Goal: Task Accomplishment & Management: Use online tool/utility

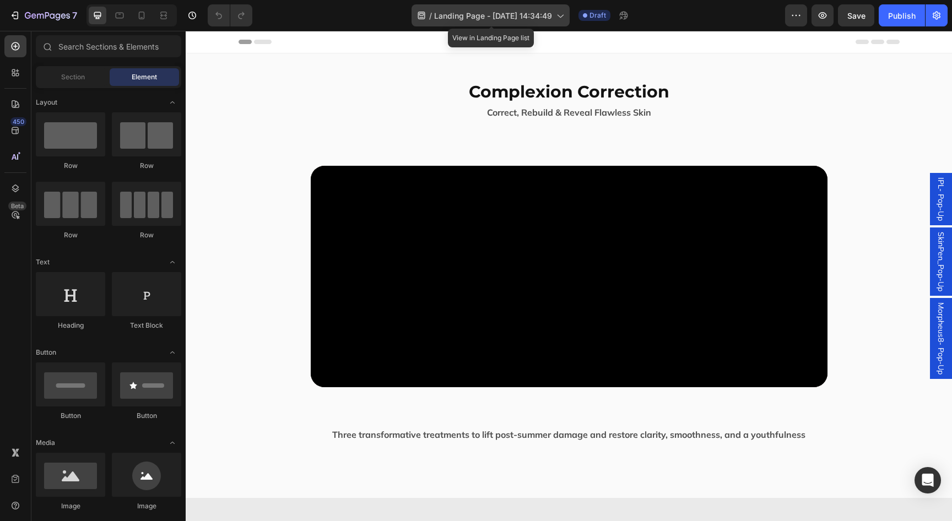
click at [534, 22] on div "/ Landing Page - [DATE] 14:34:49" at bounding box center [491, 15] width 158 height 22
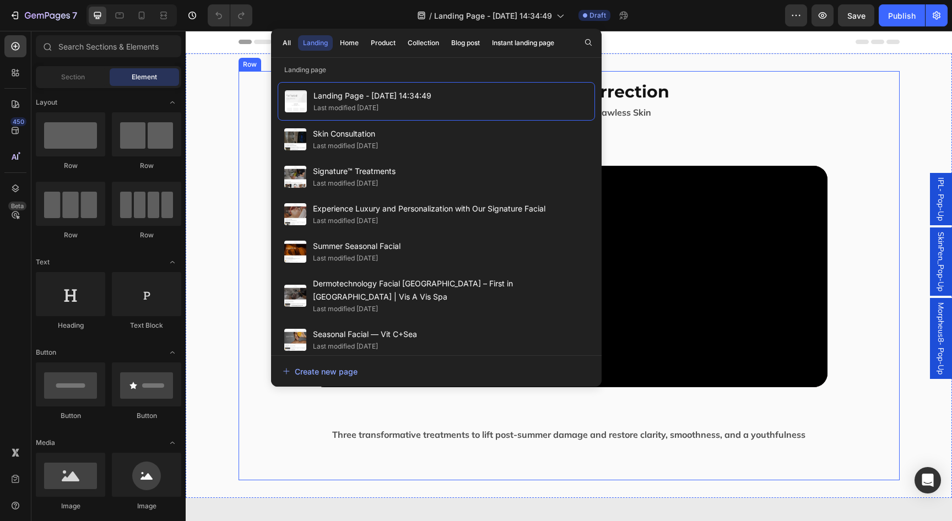
click at [773, 76] on div "Complexion Correction Heading Correct, Rebuild & Reveal Flawless Skin Text Bloc…" at bounding box center [569, 276] width 661 height 410
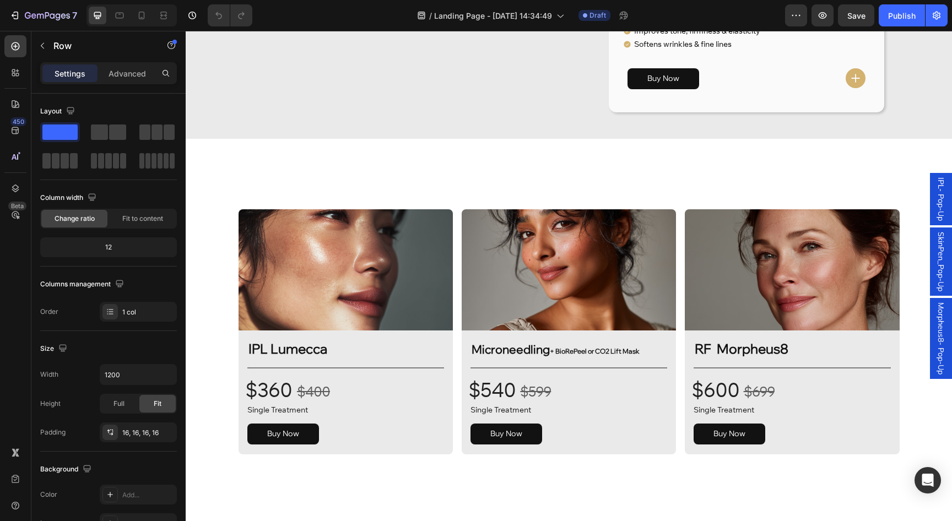
scroll to position [1334, 0]
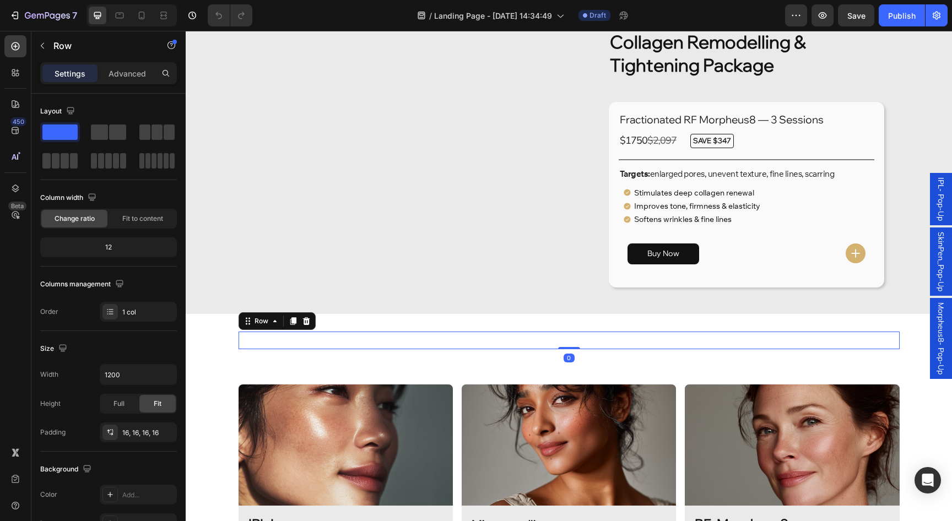
click at [561, 349] on div "Custom Code Row 0" at bounding box center [569, 341] width 661 height 18
click at [819, 14] on icon "button" at bounding box center [822, 15] width 11 height 11
click at [819, 15] on icon "button" at bounding box center [822, 15] width 11 height 11
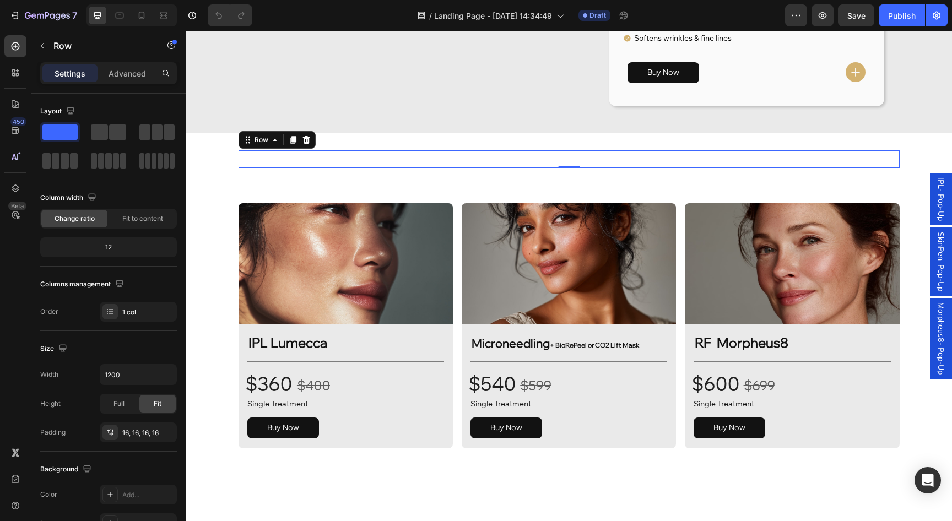
scroll to position [1505, 0]
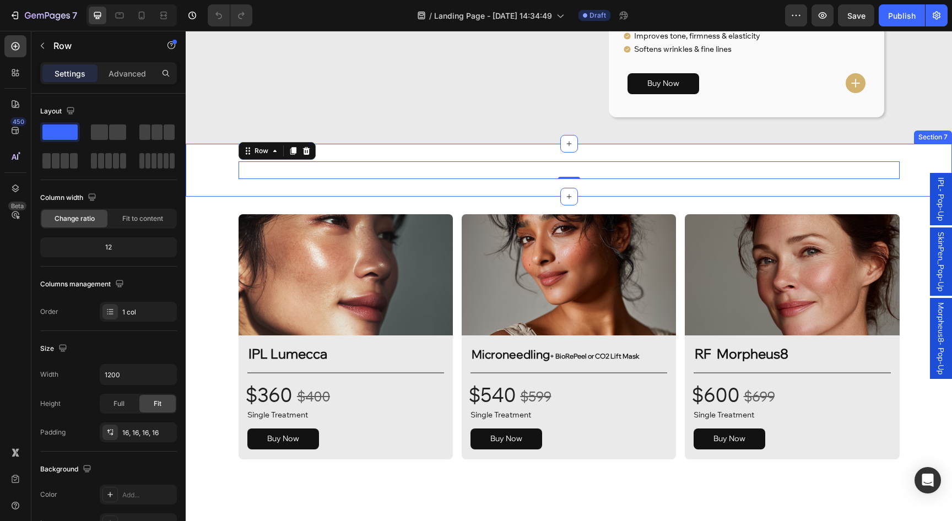
click at [244, 197] on div "Custom Code Row 0 Section 7" at bounding box center [569, 170] width 767 height 53
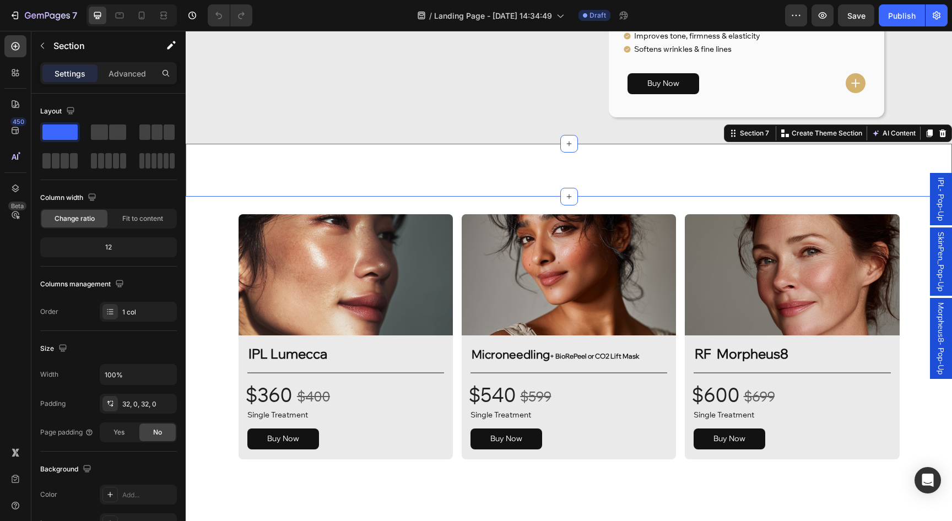
click at [222, 179] on div "Custom Code Row" at bounding box center [569, 171] width 767 height 18
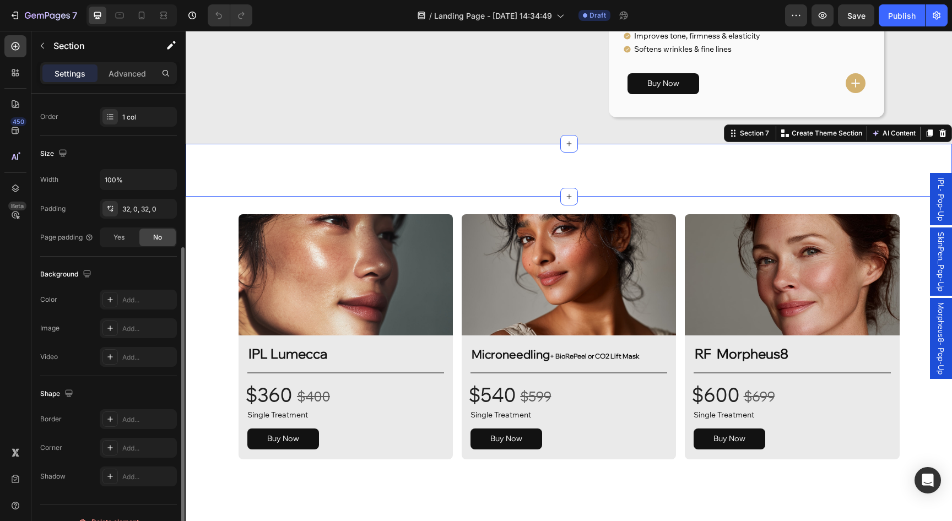
scroll to position [213, 0]
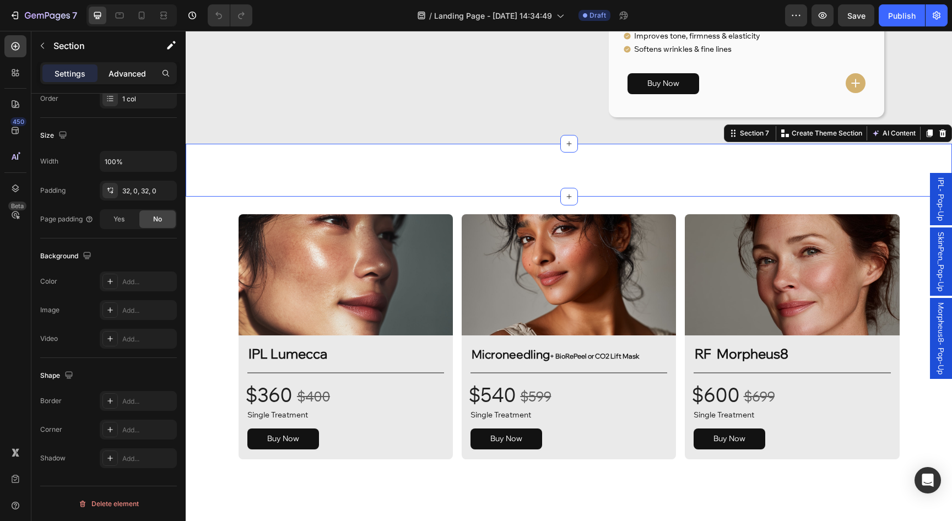
click at [115, 72] on p "Advanced" at bounding box center [127, 74] width 37 height 12
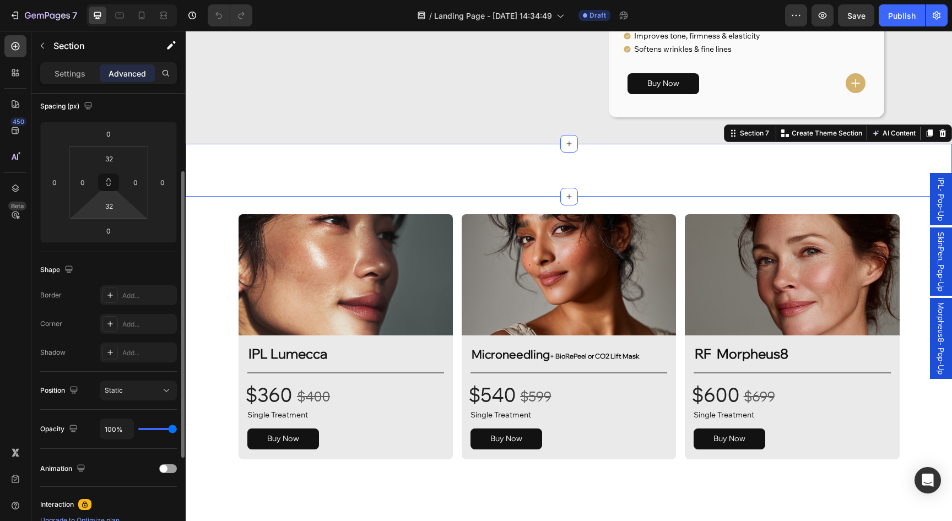
scroll to position [0, 0]
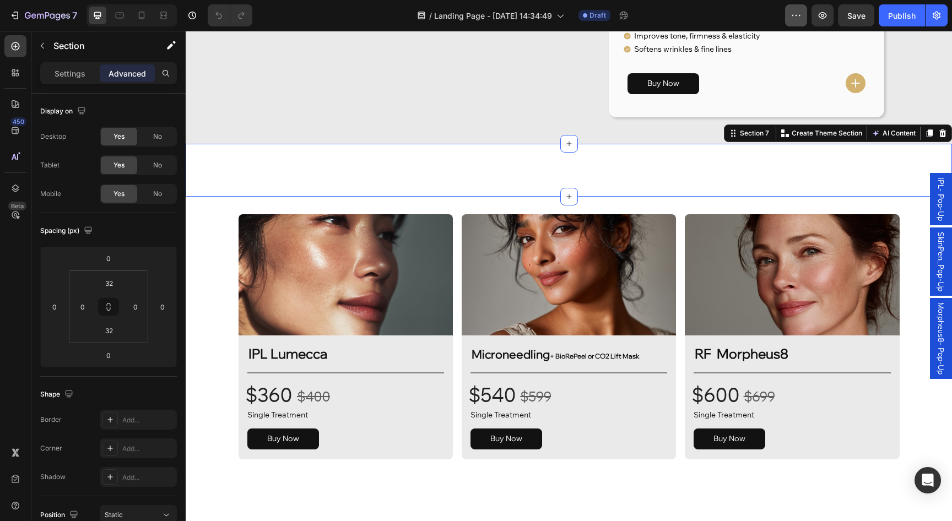
click at [795, 10] on icon "button" at bounding box center [796, 15] width 11 height 11
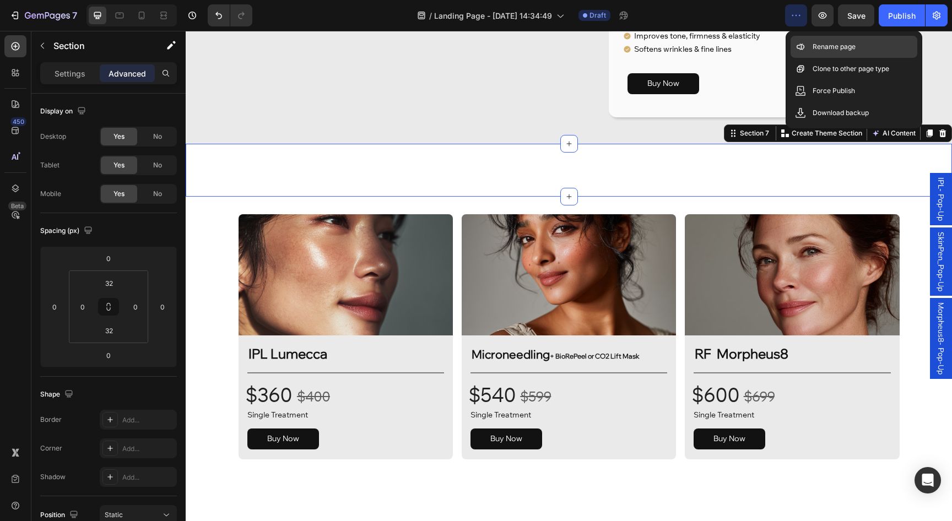
click at [829, 44] on p "Rename page" at bounding box center [834, 46] width 43 height 11
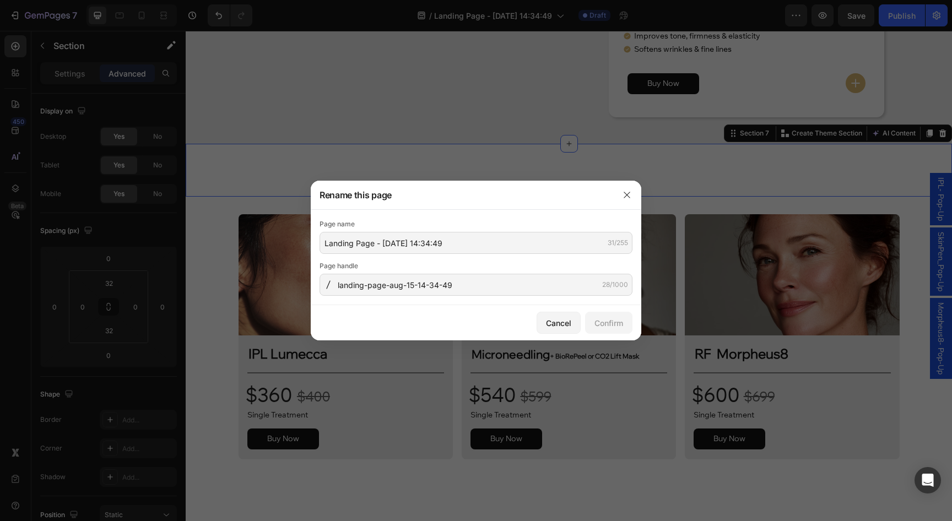
click at [403, 257] on div "Page name Landing Page - [DATE] 14:34:49 31/255 Page handle landing-page-aug-15…" at bounding box center [476, 257] width 313 height 77
click at [403, 246] on input "Landing Page - [DATE] 14:34:49" at bounding box center [476, 243] width 313 height 22
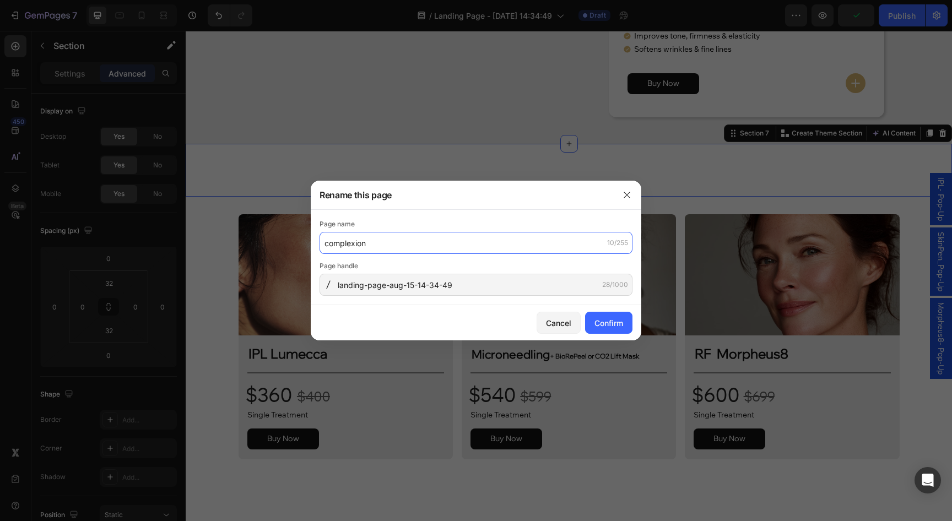
click at [376, 247] on input "complexion" at bounding box center [476, 243] width 313 height 22
type input "Complexion Correction Packages"
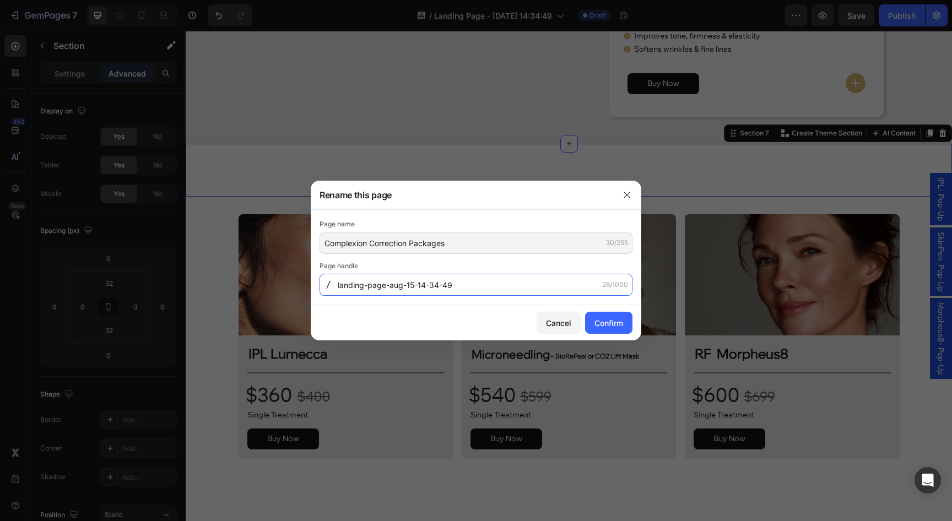
click at [390, 288] on input "landing-page-aug-15-14-34-49" at bounding box center [476, 285] width 313 height 22
type input "complexion-correction-packages"
click at [608, 319] on div "Confirm" at bounding box center [609, 323] width 29 height 12
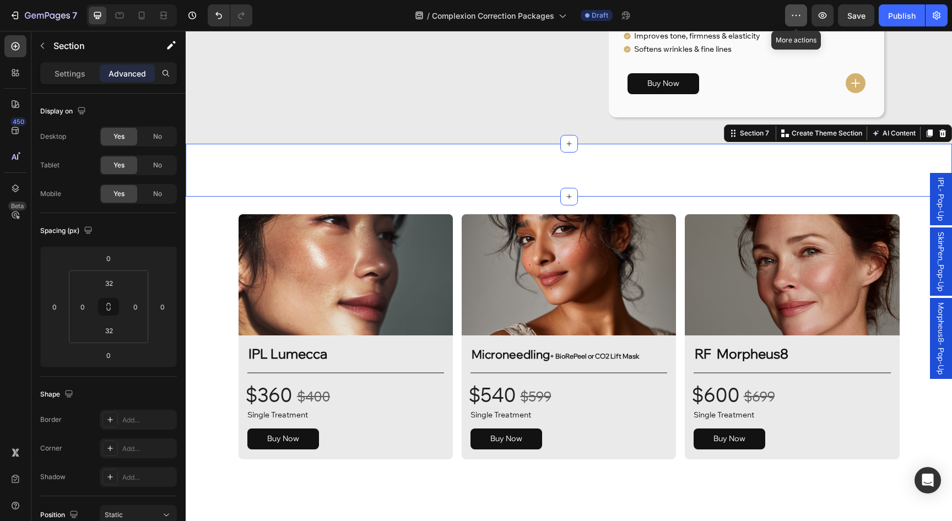
click at [796, 12] on icon "button" at bounding box center [796, 15] width 11 height 11
click at [940, 15] on icon "button" at bounding box center [937, 15] width 11 height 11
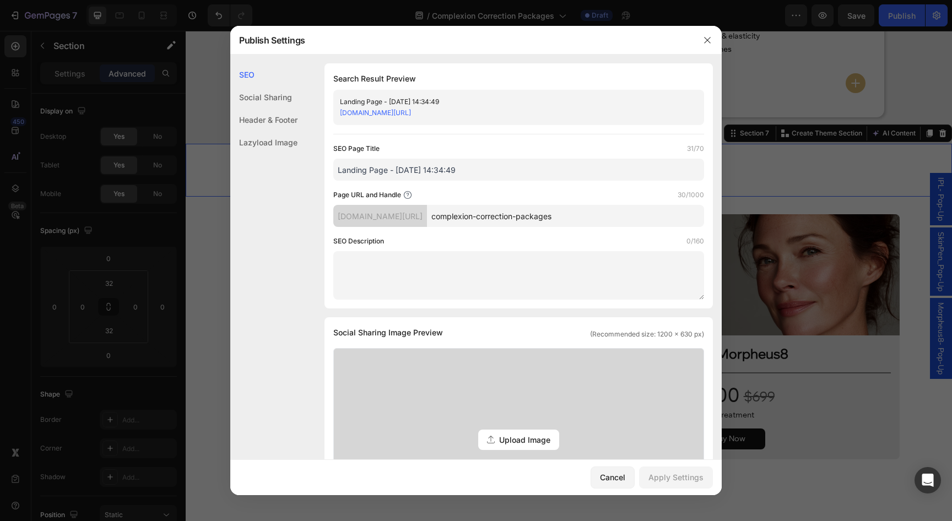
click at [273, 147] on div "Lazyload Image" at bounding box center [263, 142] width 67 height 23
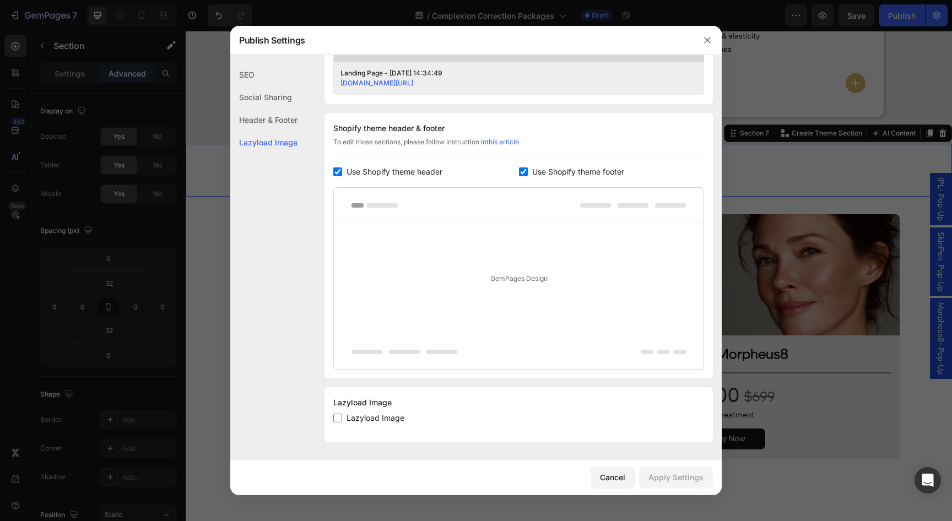
scroll to position [469, 0]
click at [339, 416] on input "checkbox" at bounding box center [337, 418] width 9 height 9
click at [337, 419] on input "checkbox" at bounding box center [337, 418] width 9 height 9
checkbox input "true"
click at [696, 476] on div "Apply Settings" at bounding box center [676, 478] width 55 height 12
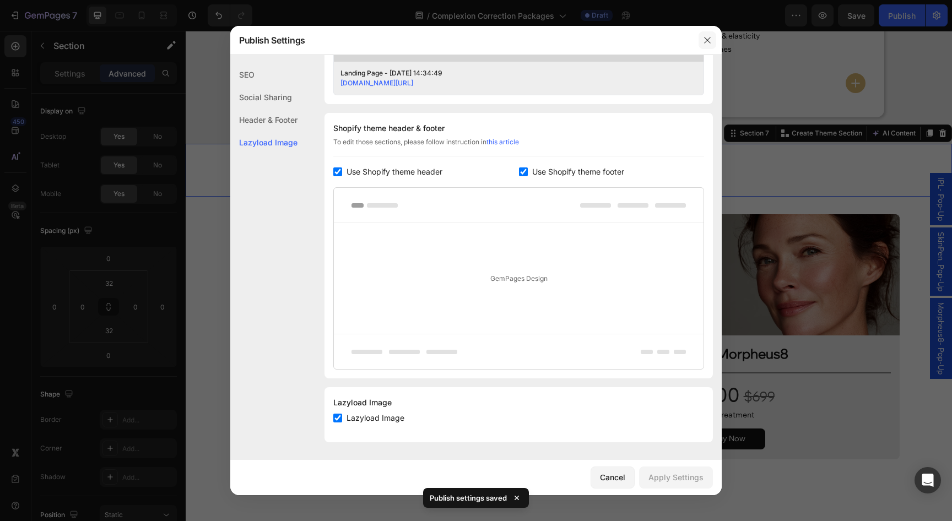
click at [703, 40] on icon "button" at bounding box center [707, 40] width 9 height 9
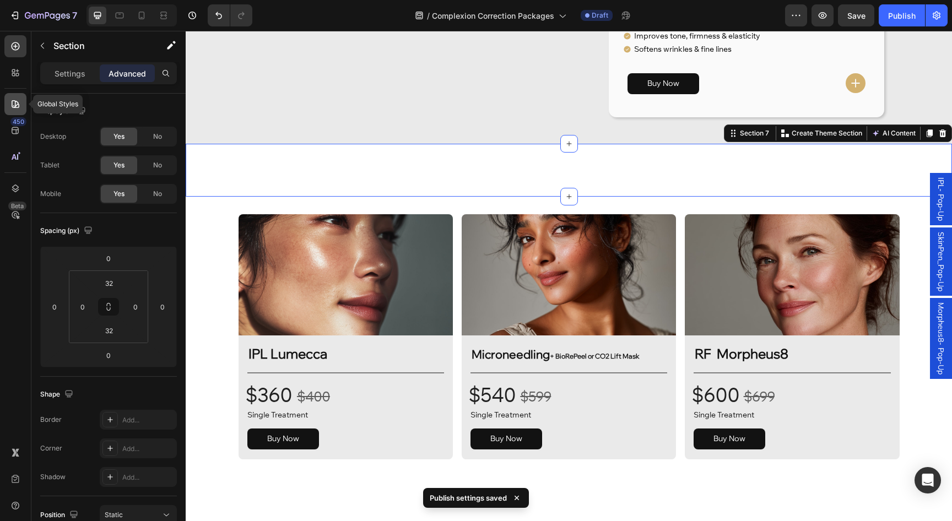
click at [19, 107] on icon at bounding box center [15, 104] width 11 height 11
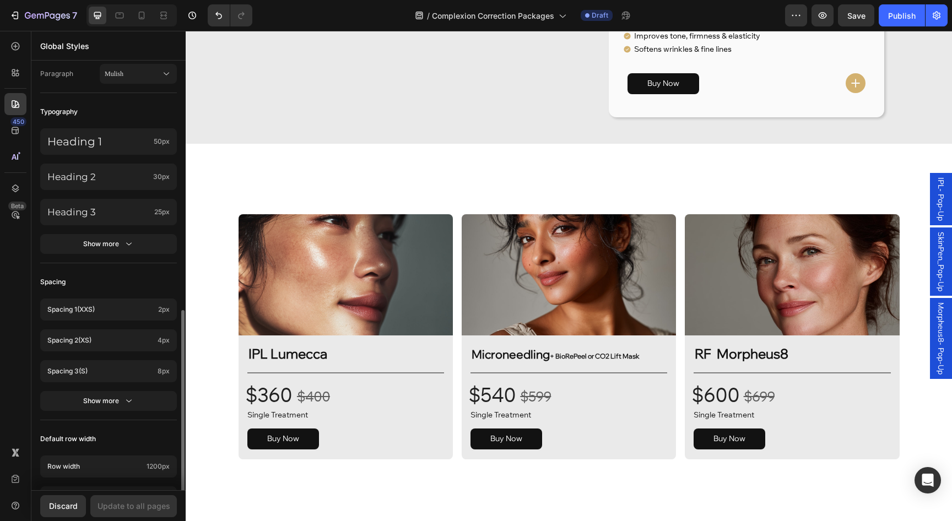
scroll to position [380, 0]
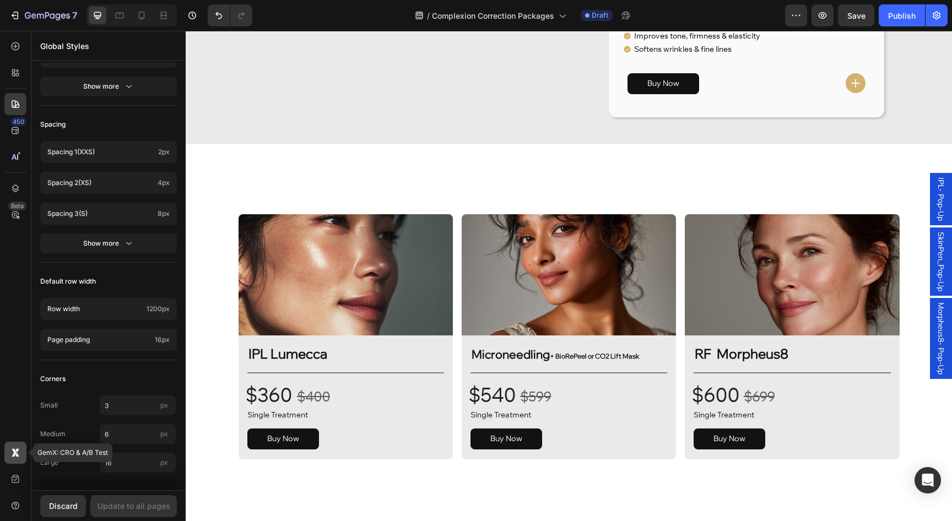
click at [18, 456] on icon at bounding box center [17, 455] width 4 height 4
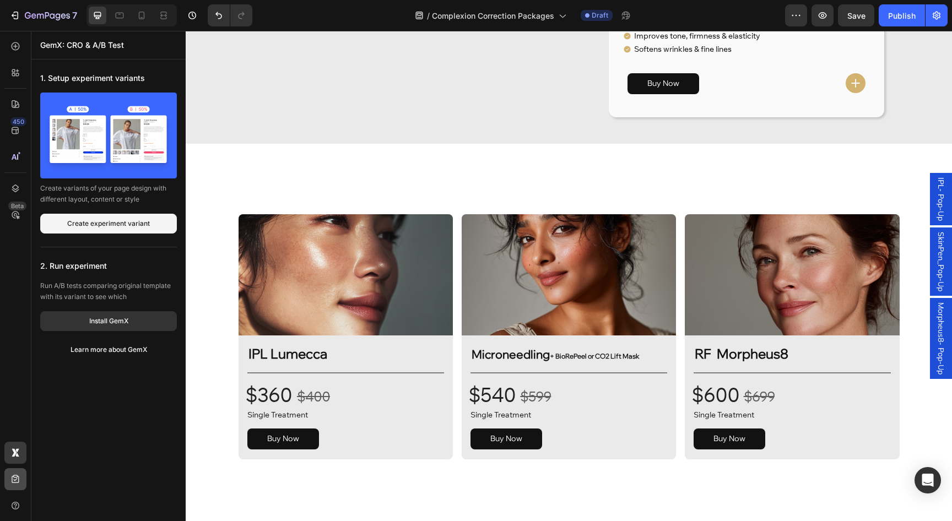
click at [18, 470] on div at bounding box center [15, 480] width 22 height 22
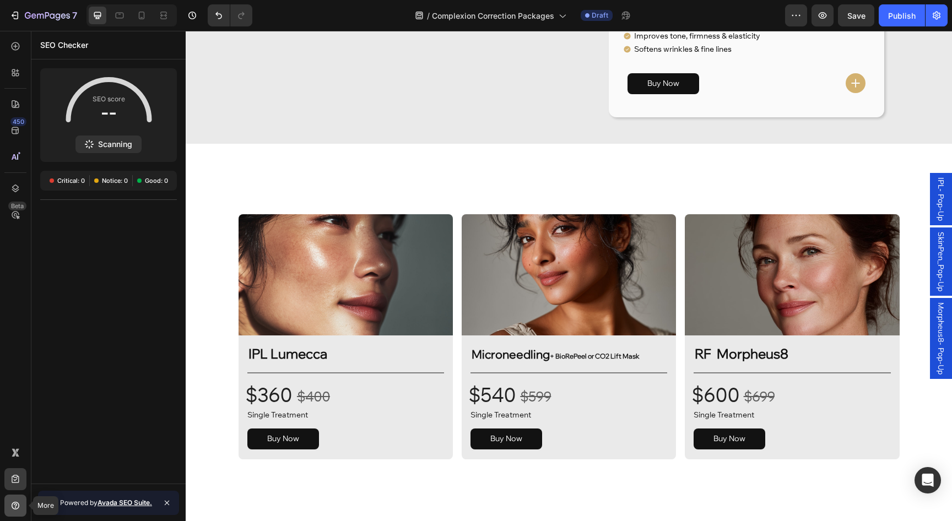
click at [13, 509] on icon at bounding box center [16, 506] width 8 height 8
click at [12, 321] on div "450 Beta" at bounding box center [15, 238] width 22 height 407
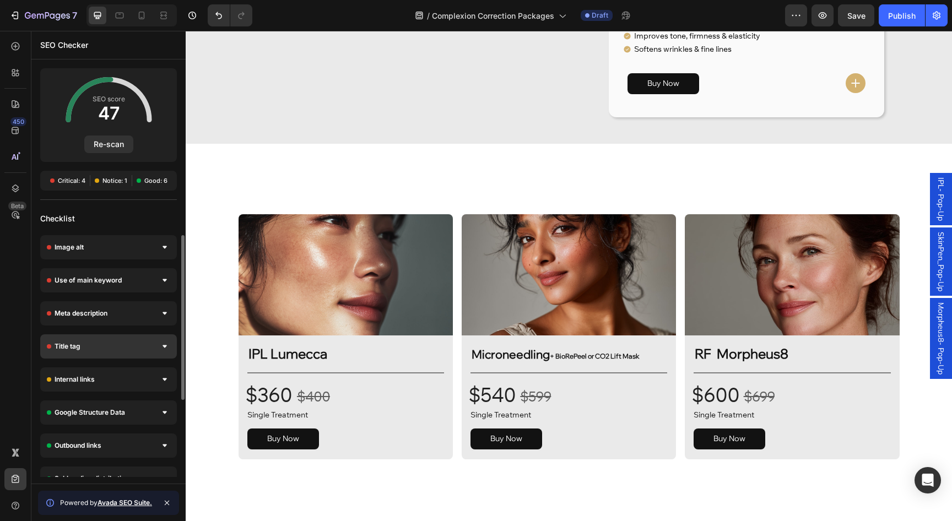
click at [128, 351] on div "Title tag" at bounding box center [108, 347] width 137 height 24
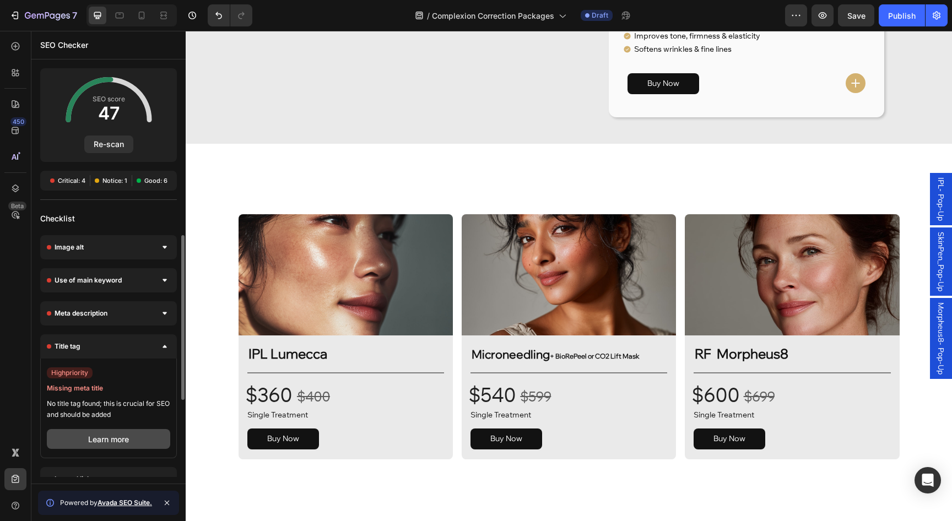
click at [106, 442] on button "Learn more" at bounding box center [108, 439] width 123 height 20
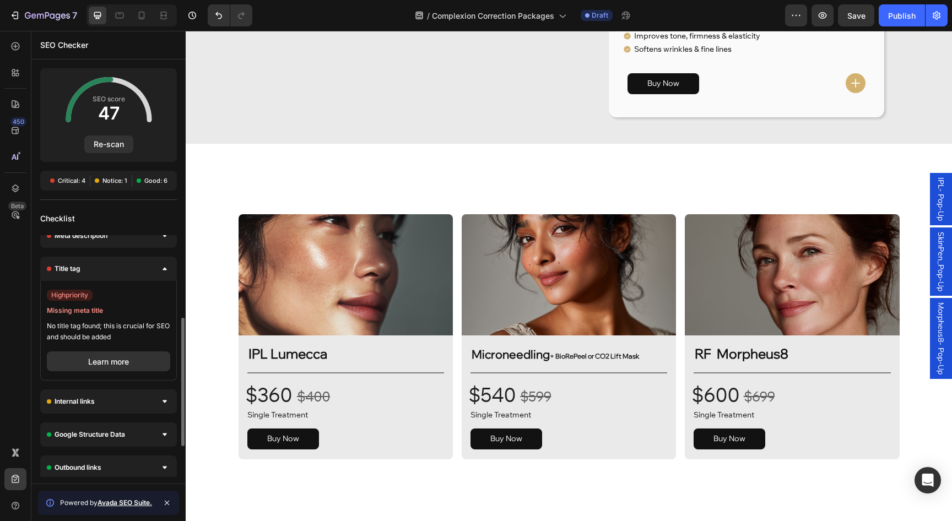
scroll to position [105, 0]
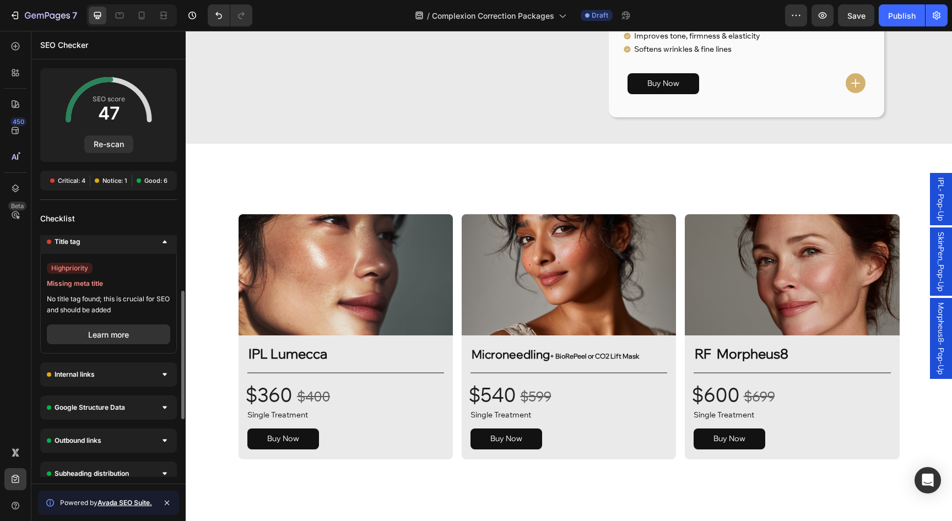
click at [76, 284] on span "Missing meta title" at bounding box center [108, 283] width 123 height 11
click at [106, 309] on span "No title tag found; this is crucial for SEO and should be added" at bounding box center [108, 305] width 123 height 22
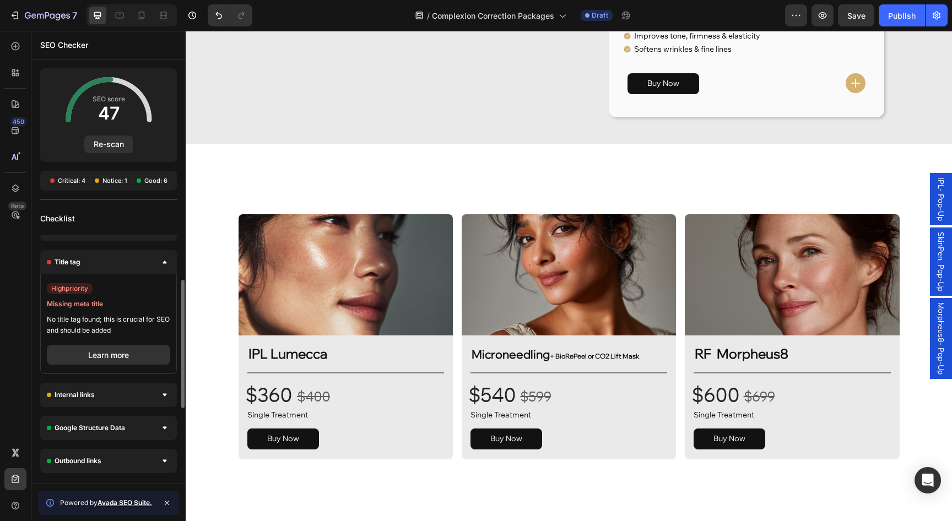
click at [70, 290] on span "high priority" at bounding box center [70, 288] width 46 height 11
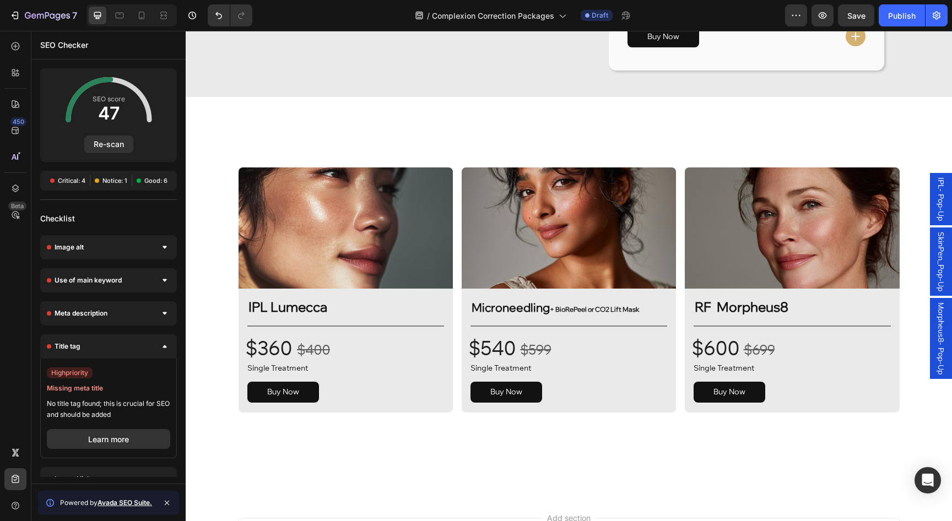
scroll to position [1582, 0]
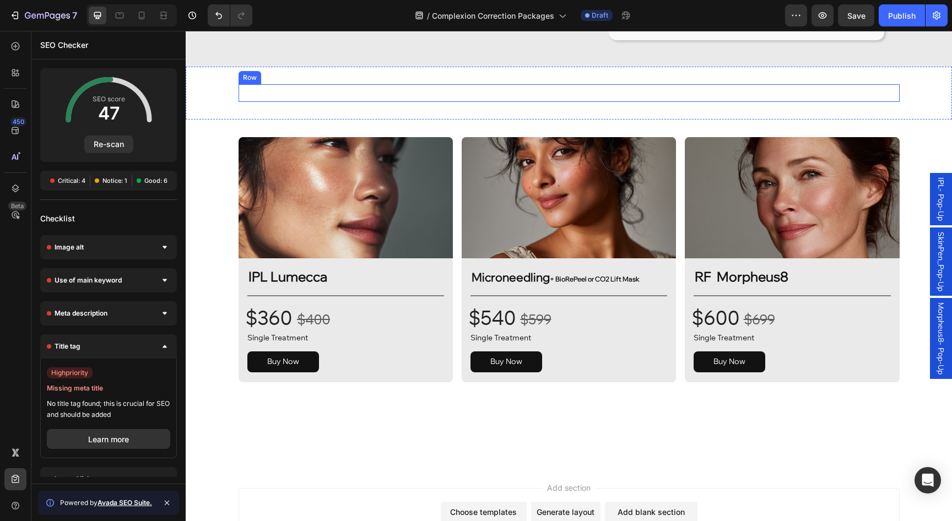
click at [396, 120] on div "Custom Code Row Section 7" at bounding box center [569, 93] width 767 height 53
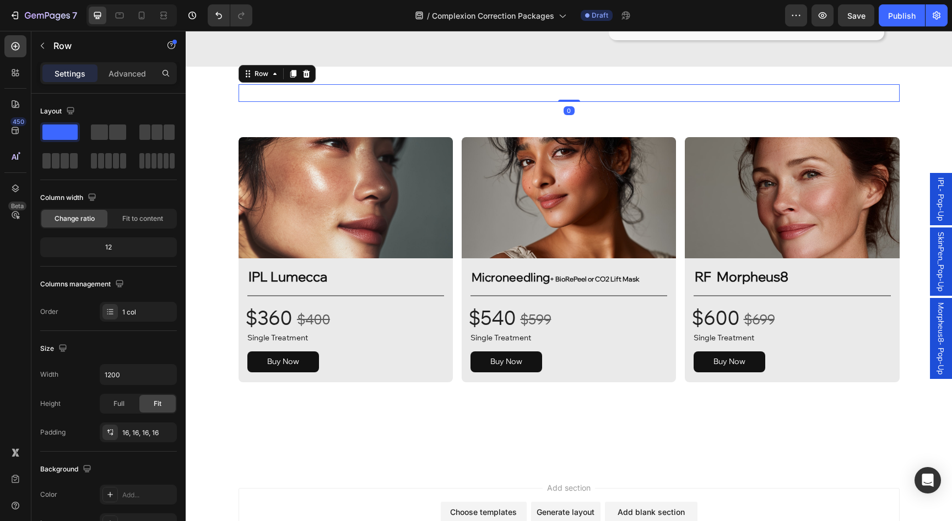
click at [307, 102] on div "Custom Code Row 0" at bounding box center [569, 93] width 661 height 18
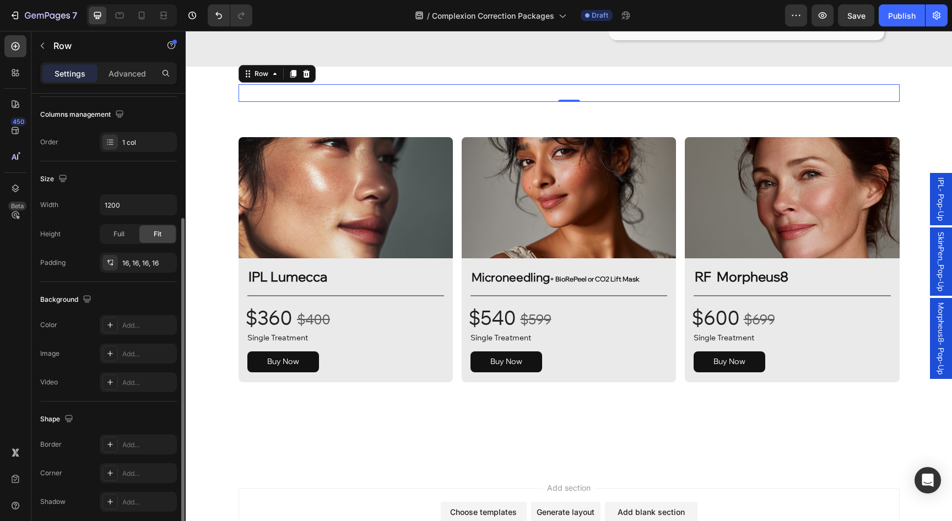
scroll to position [213, 0]
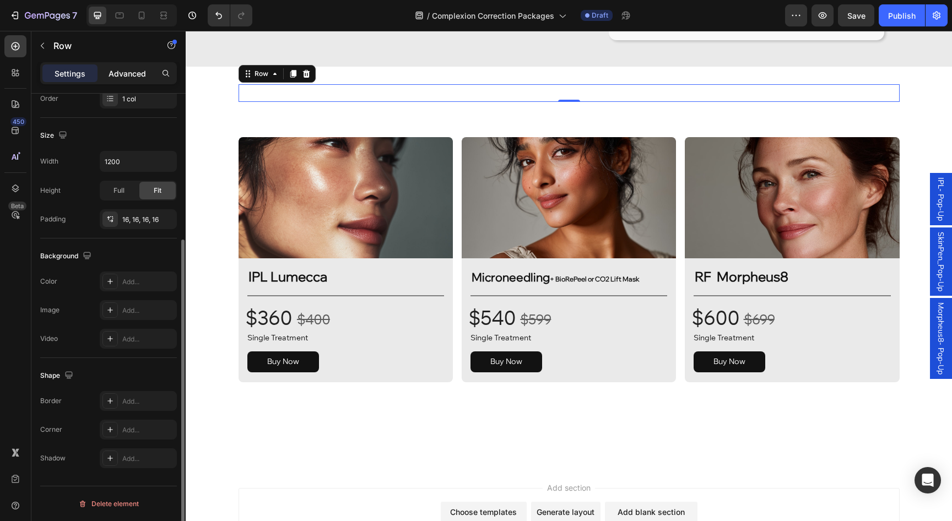
click at [122, 73] on p "Advanced" at bounding box center [127, 74] width 37 height 12
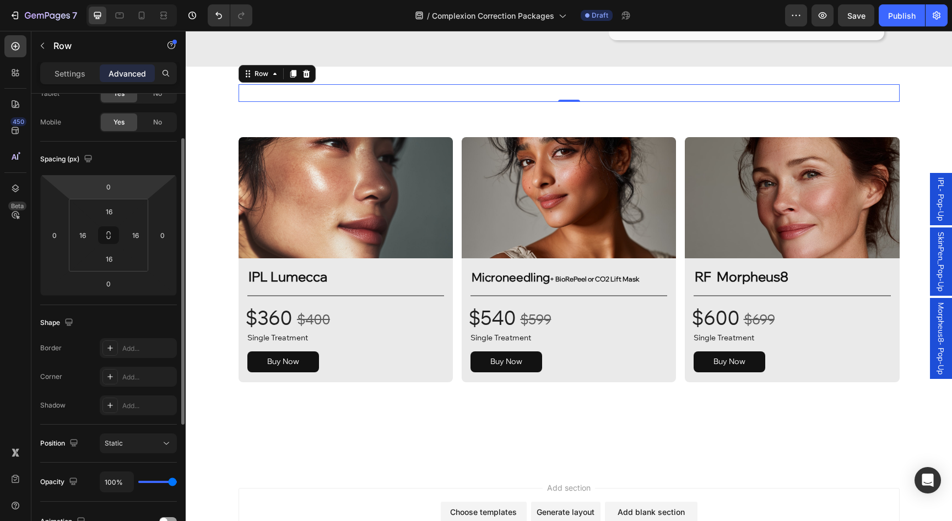
scroll to position [0, 0]
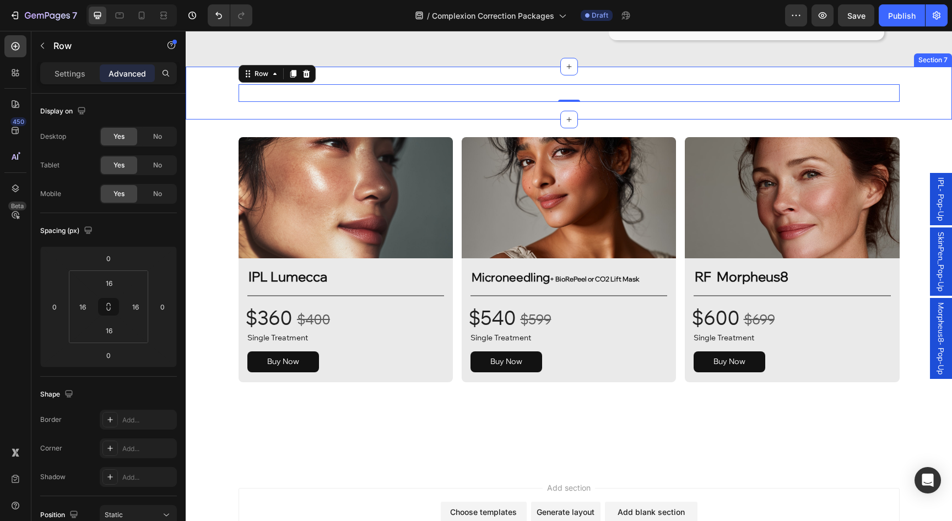
click at [218, 120] on div "Custom Code Row 0 Section 7" at bounding box center [569, 93] width 767 height 53
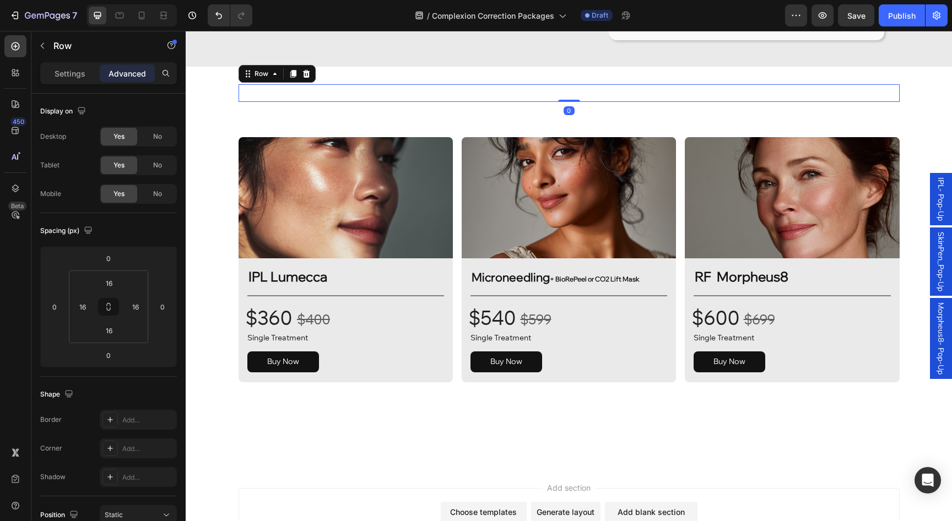
click at [260, 102] on div "Custom Code Row 0" at bounding box center [569, 93] width 661 height 18
click at [72, 74] on p "Settings" at bounding box center [70, 74] width 31 height 12
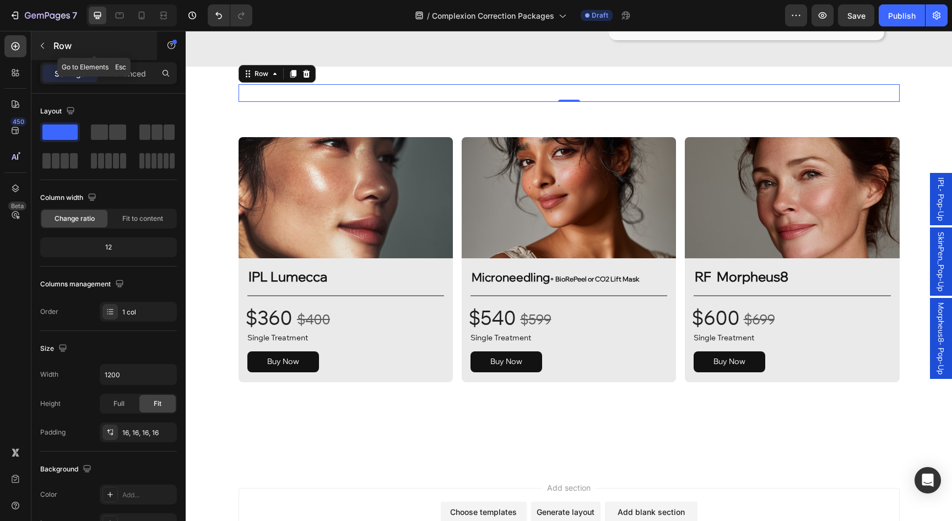
click at [48, 45] on button "button" at bounding box center [43, 46] width 18 height 18
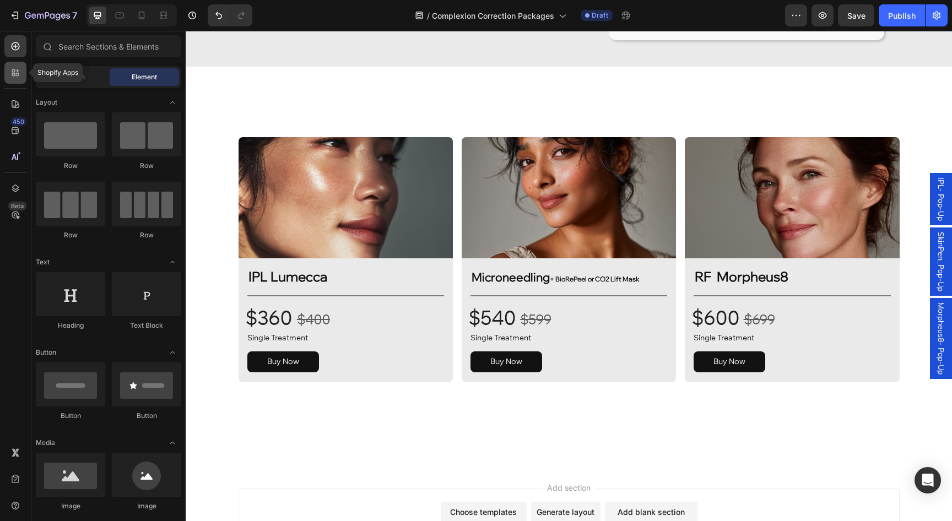
click at [13, 74] on icon at bounding box center [13, 74] width 3 height 3
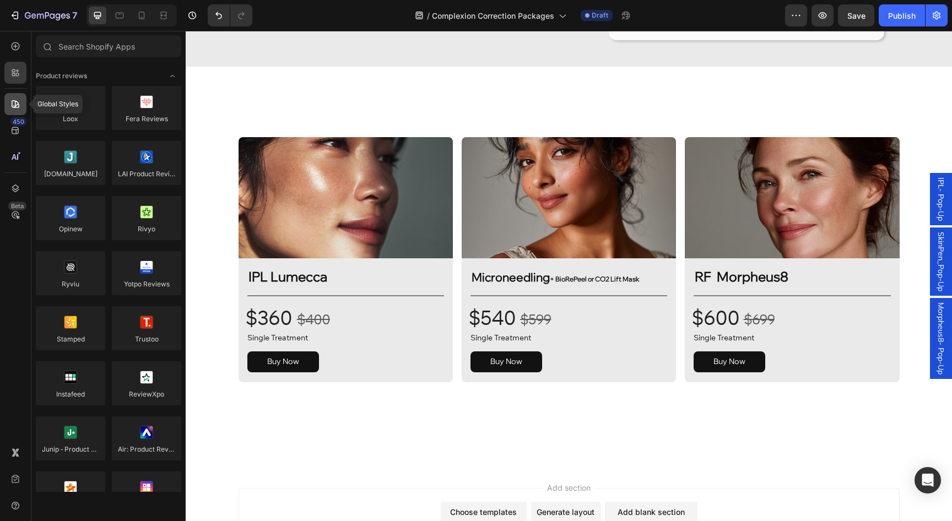
click at [14, 108] on icon at bounding box center [15, 104] width 11 height 11
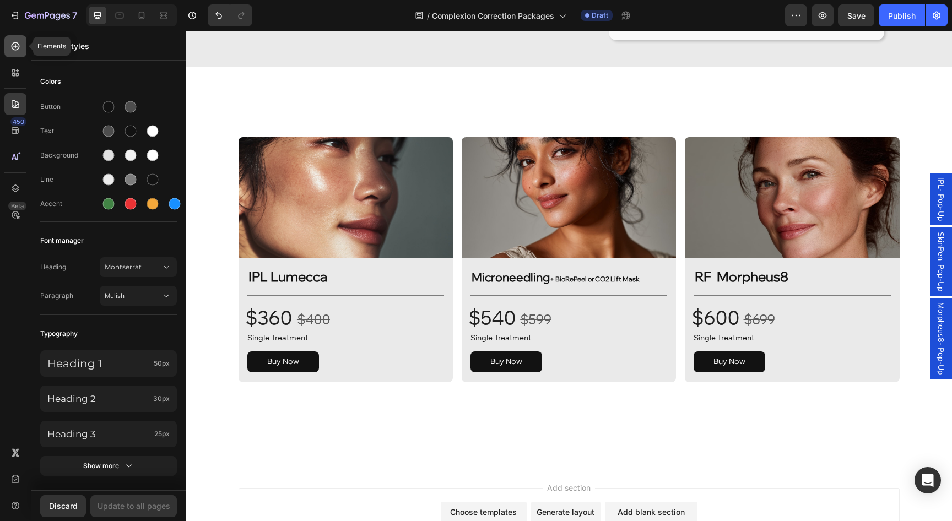
click at [19, 47] on icon at bounding box center [16, 46] width 8 height 8
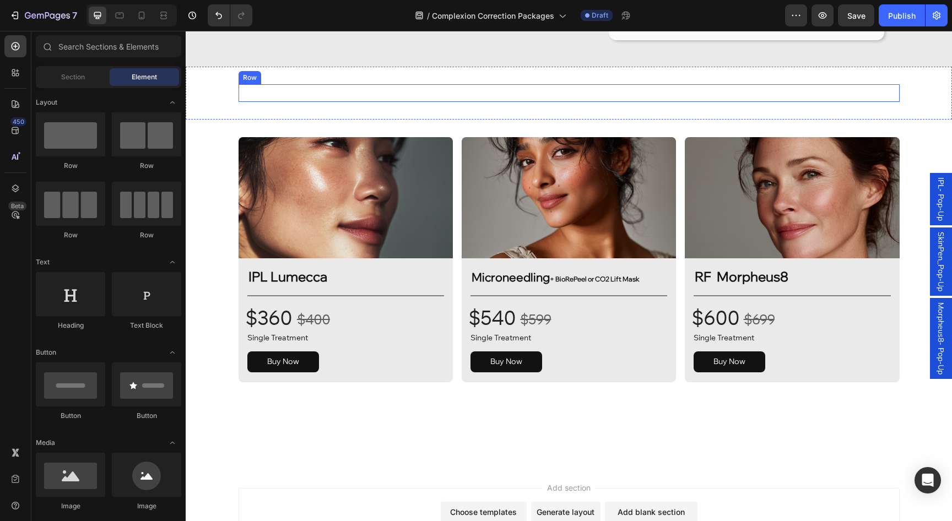
click at [240, 102] on div "Custom Code Row" at bounding box center [569, 93] width 661 height 18
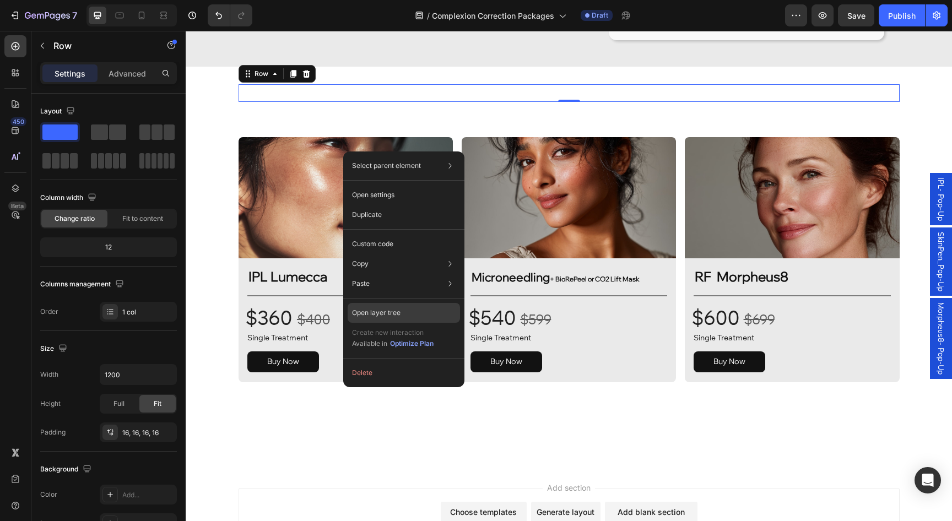
click at [386, 313] on p "Open layer tree" at bounding box center [376, 313] width 49 height 10
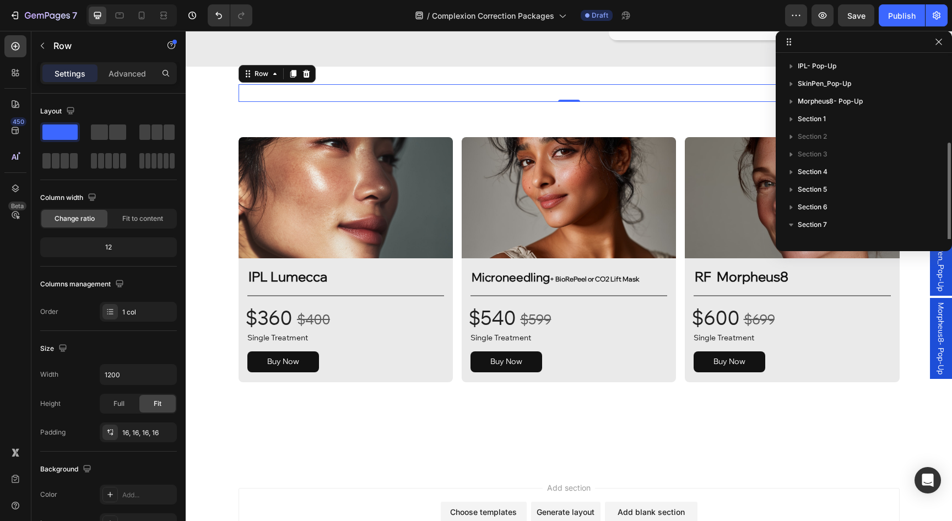
scroll to position [47, 0]
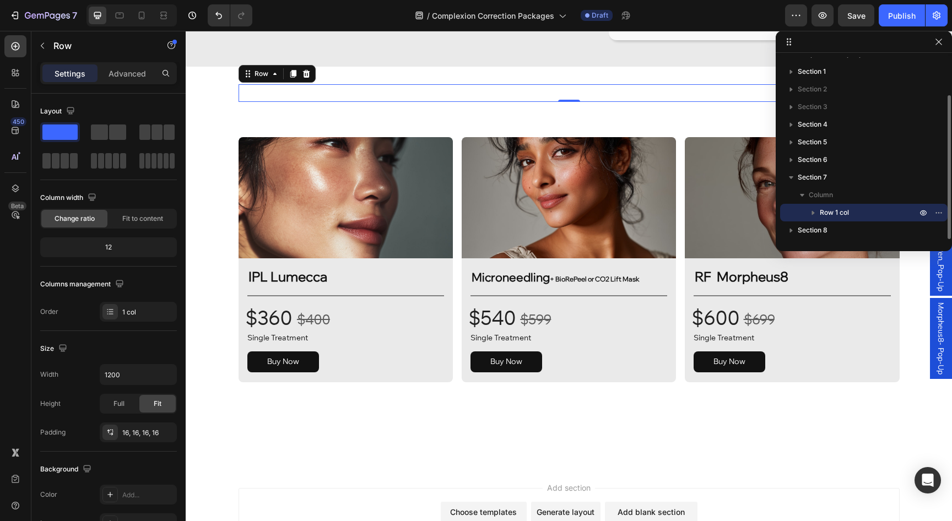
click at [812, 212] on icon "button" at bounding box center [813, 213] width 3 height 4
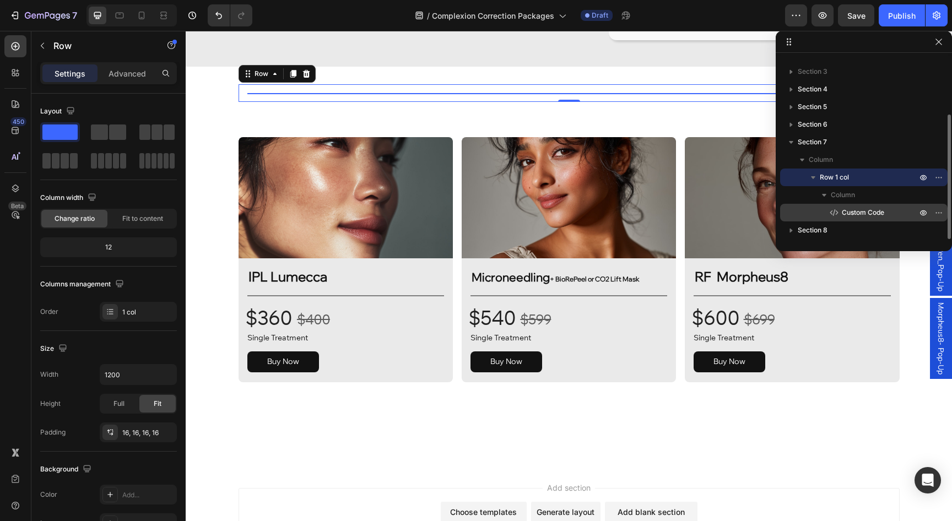
click at [854, 213] on span "Custom Code" at bounding box center [863, 212] width 42 height 11
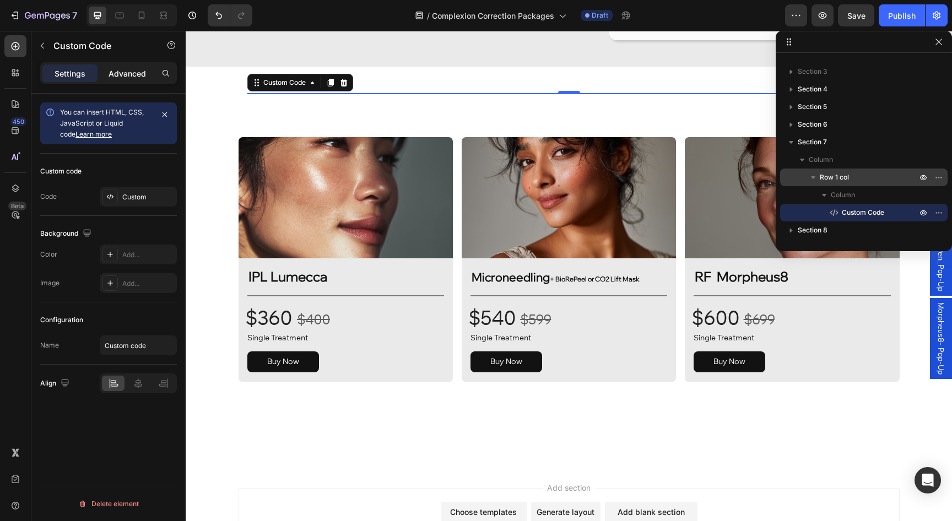
click at [123, 72] on p "Advanced" at bounding box center [127, 74] width 37 height 12
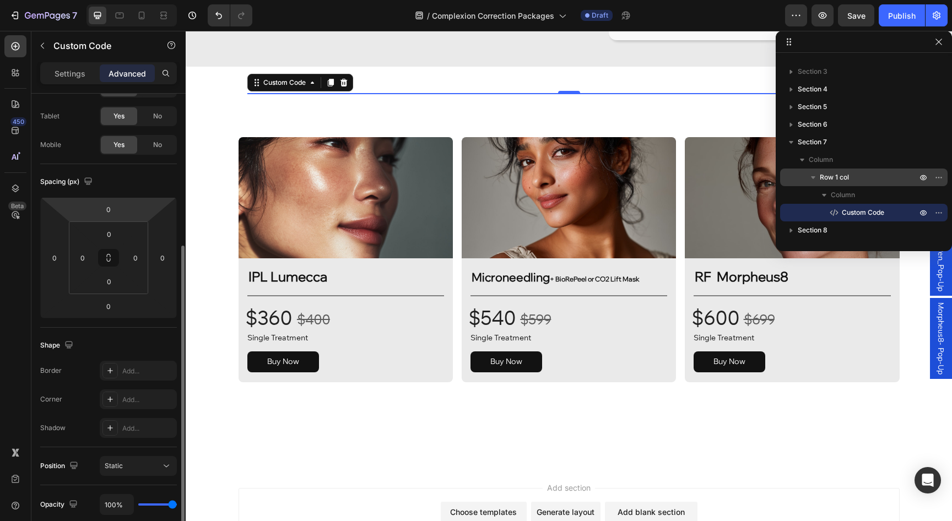
scroll to position [0, 0]
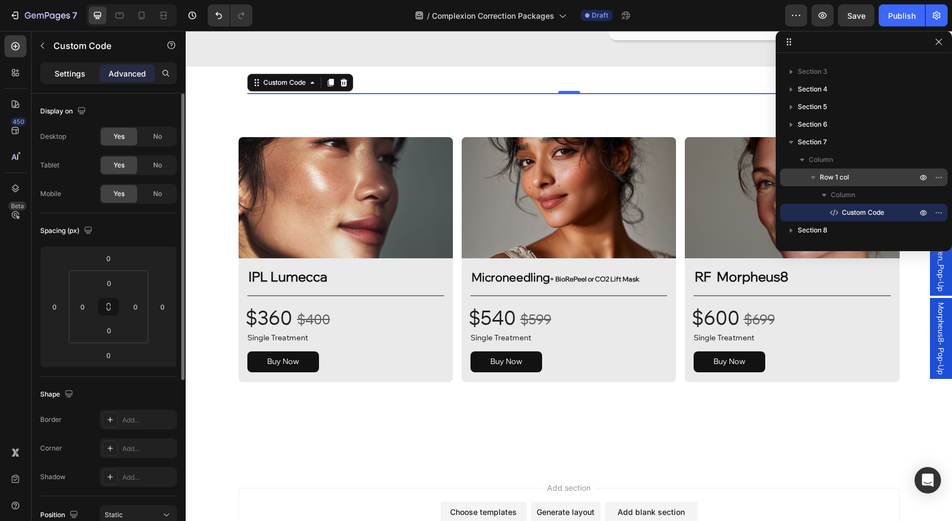
click at [75, 76] on p "Settings" at bounding box center [70, 74] width 31 height 12
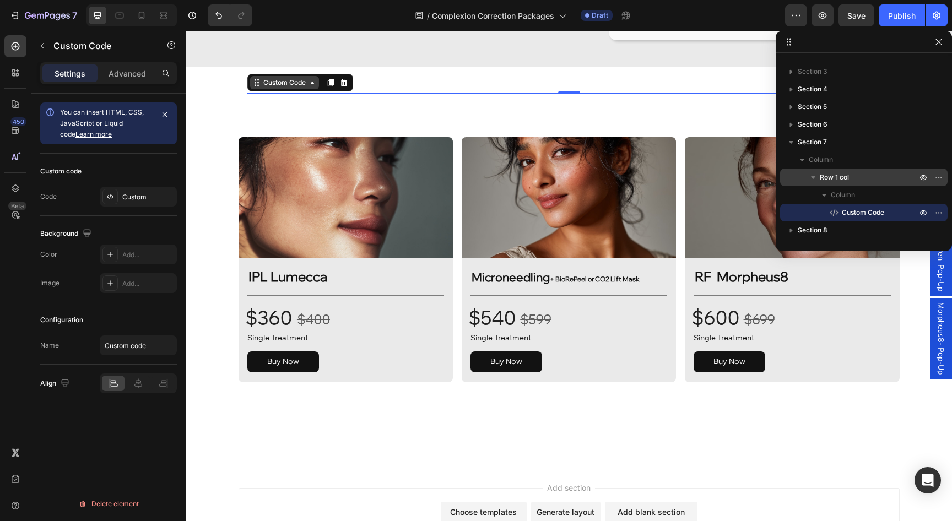
click at [267, 88] on div "Custom Code" at bounding box center [284, 83] width 47 height 10
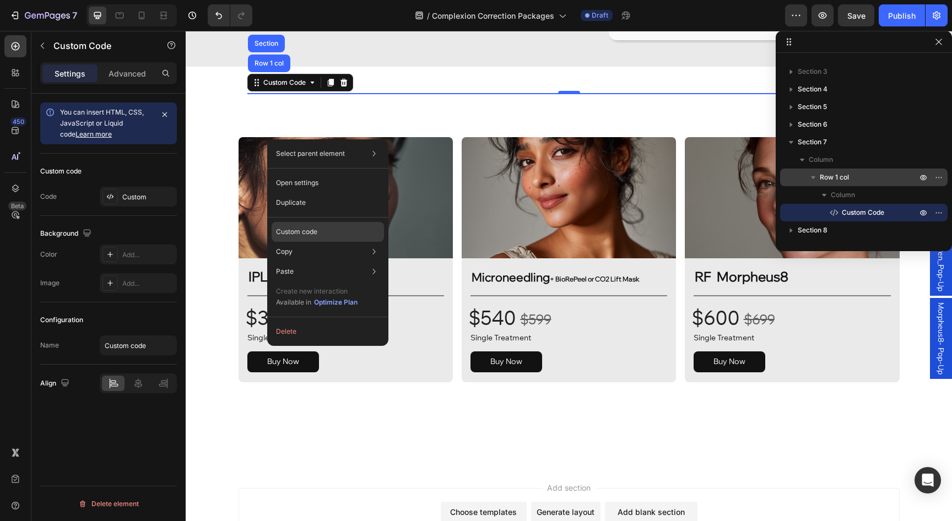
click at [308, 234] on p "Custom code" at bounding box center [296, 232] width 41 height 10
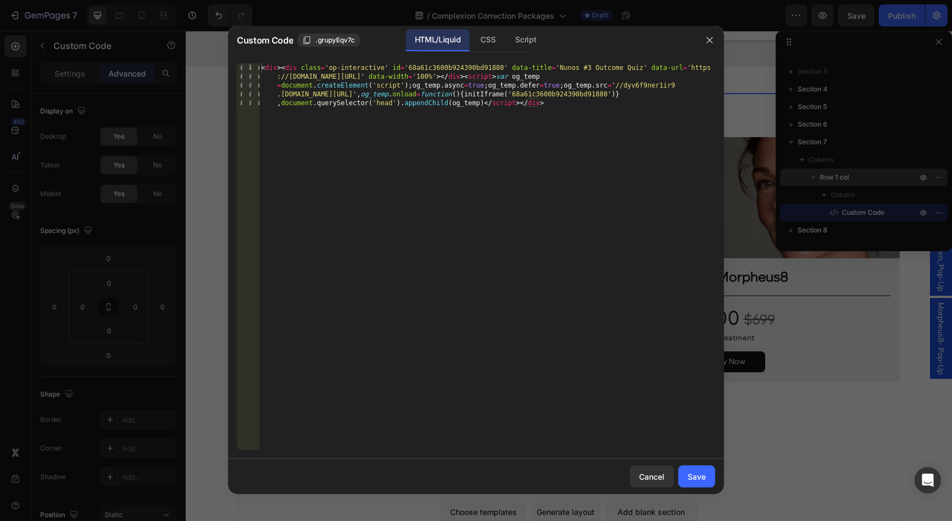
click at [548, 136] on div "< div > < div class = 'op-interactive' id = '68a61c3600b924390bd91880' data-tit…" at bounding box center [487, 300] width 456 height 475
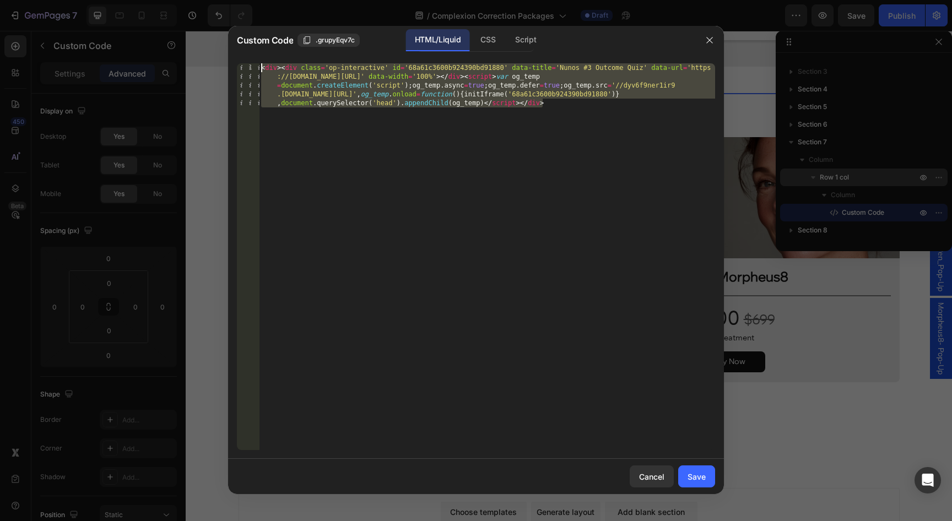
drag, startPoint x: 558, startPoint y: 111, endPoint x: 245, endPoint y: 66, distance: 316.3
click at [245, 66] on div "1 < div > < div class = 'op-interactive' id = '68a61c3600b924390bd91880' data-t…" at bounding box center [476, 256] width 478 height 387
click at [560, 201] on div "< div > < div class = 'op-interactive' id = '68a61c3600b924390bd91880' data-tit…" at bounding box center [487, 300] width 456 height 475
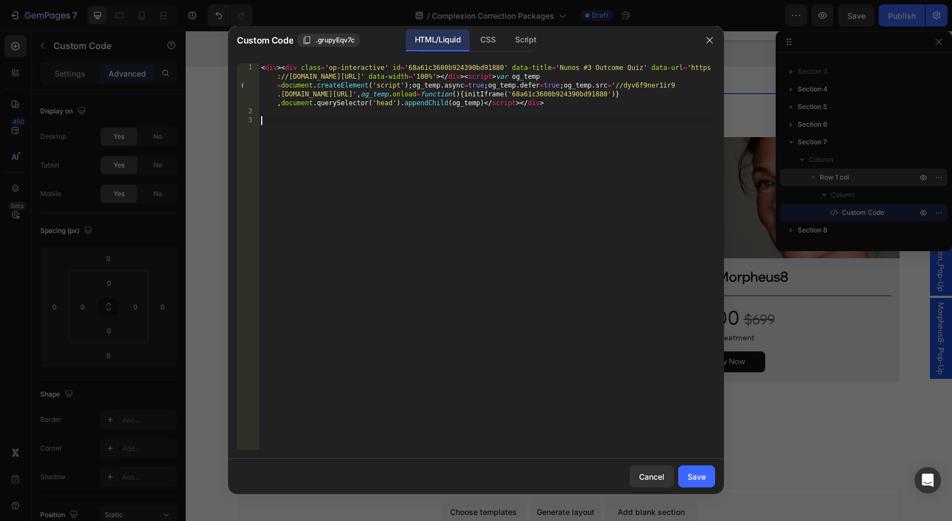
paste textarea "</script>"
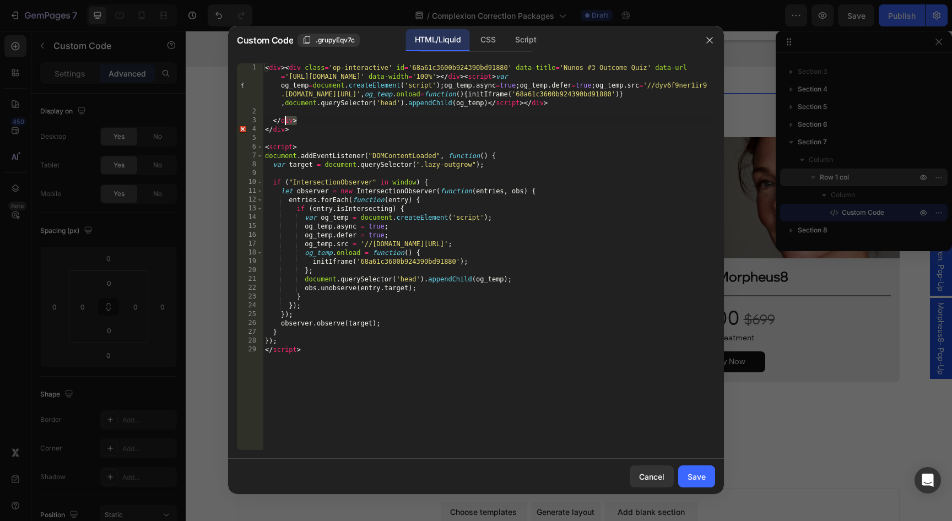
drag, startPoint x: 303, startPoint y: 119, endPoint x: 267, endPoint y: 117, distance: 35.8
click at [267, 117] on div "< div > < div class = 'op-interactive' id = '68a61c3600b924390bd91880' data-tit…" at bounding box center [489, 283] width 453 height 440
type textarea "</div>"
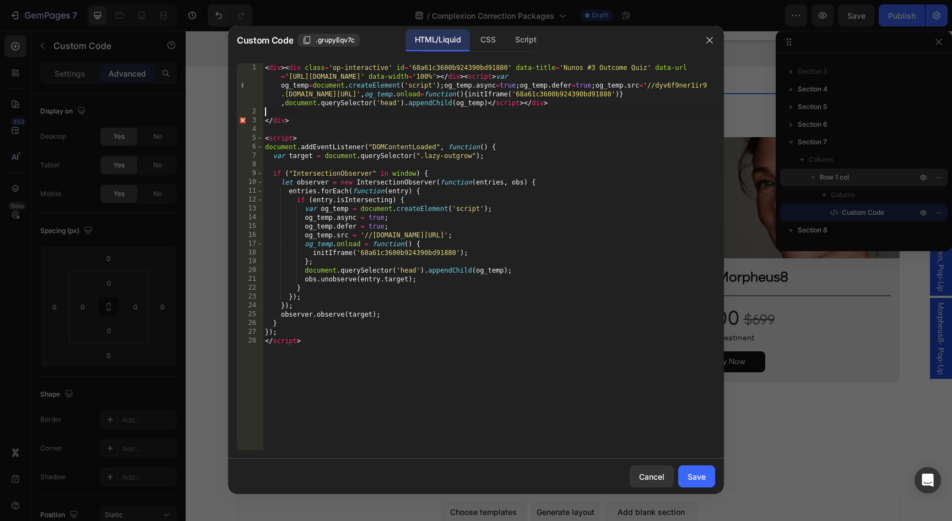
click at [273, 120] on div "< div > < div class = 'op-interactive' id = '68a61c3600b924390bd91880' data-tit…" at bounding box center [489, 283] width 453 height 440
type textarea "</div>"
drag, startPoint x: 293, startPoint y: 120, endPoint x: 259, endPoint y: 120, distance: 34.2
click at [259, 120] on div "</div> 1 2 3 4 5 6 7 8 9 10 11 12 13 14 15 16 17 18 19 20 21 22 23 24 25 26 27 …" at bounding box center [476, 256] width 478 height 387
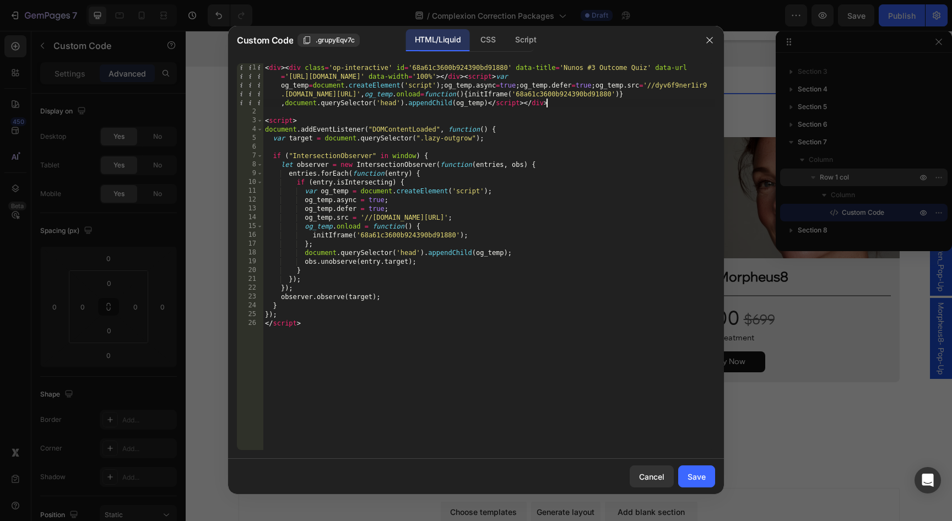
click at [358, 360] on div "< div > < div class = 'op-interactive' id = '68a61c3600b924390bd91880' data-tit…" at bounding box center [489, 283] width 453 height 440
type textarea "</script>"
click at [707, 483] on button "Save" at bounding box center [697, 477] width 37 height 22
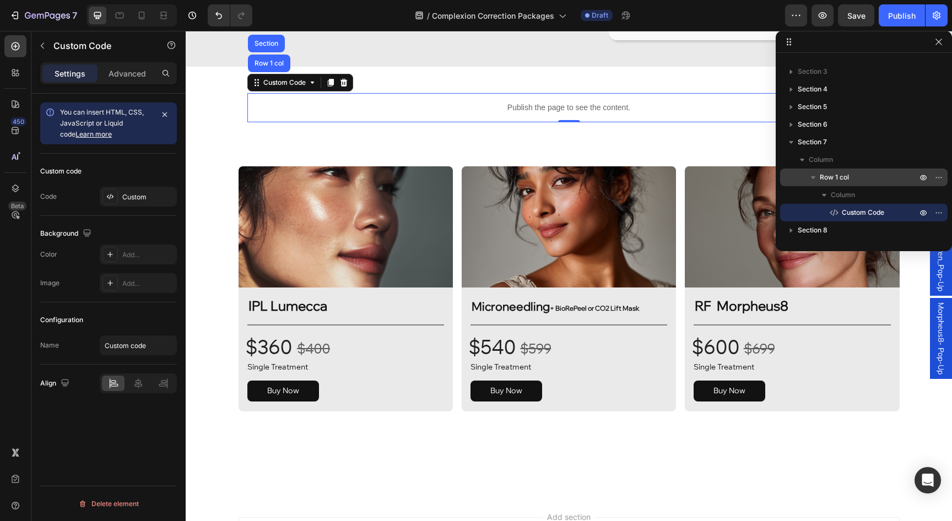
click at [566, 158] on div at bounding box center [570, 149] width 18 height 18
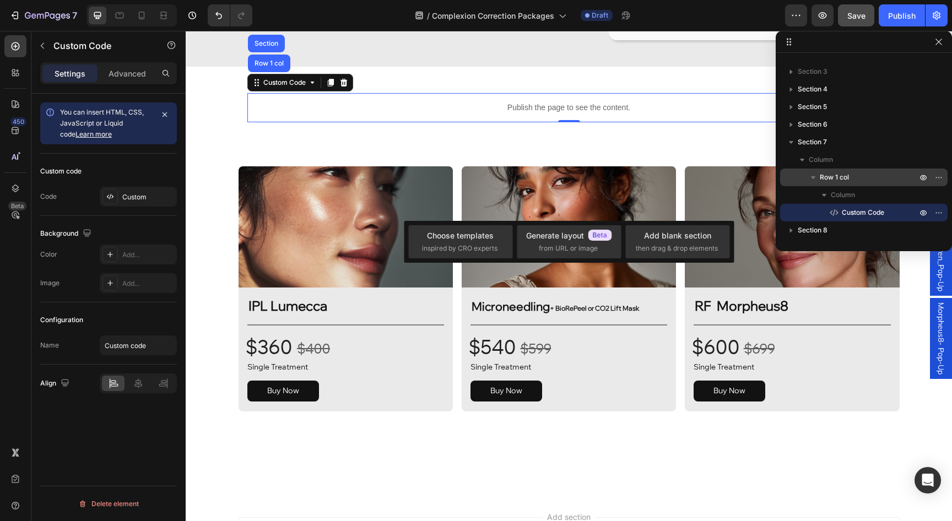
click at [855, 13] on span "Save" at bounding box center [857, 15] width 18 height 9
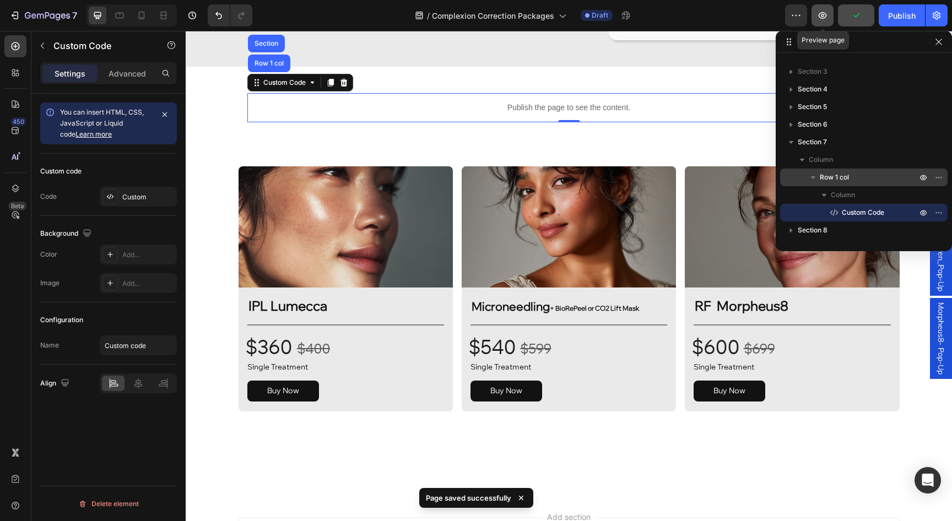
click at [825, 19] on icon "button" at bounding box center [822, 15] width 11 height 11
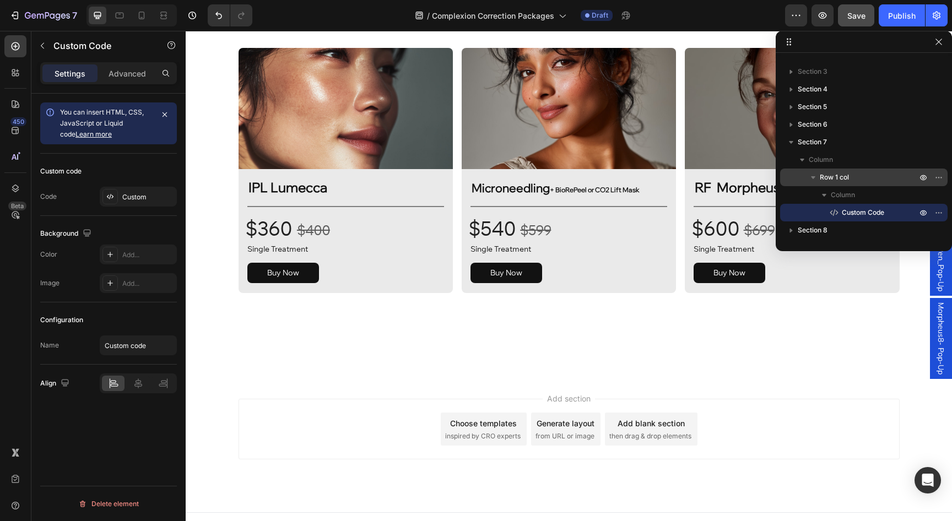
scroll to position [1769, 0]
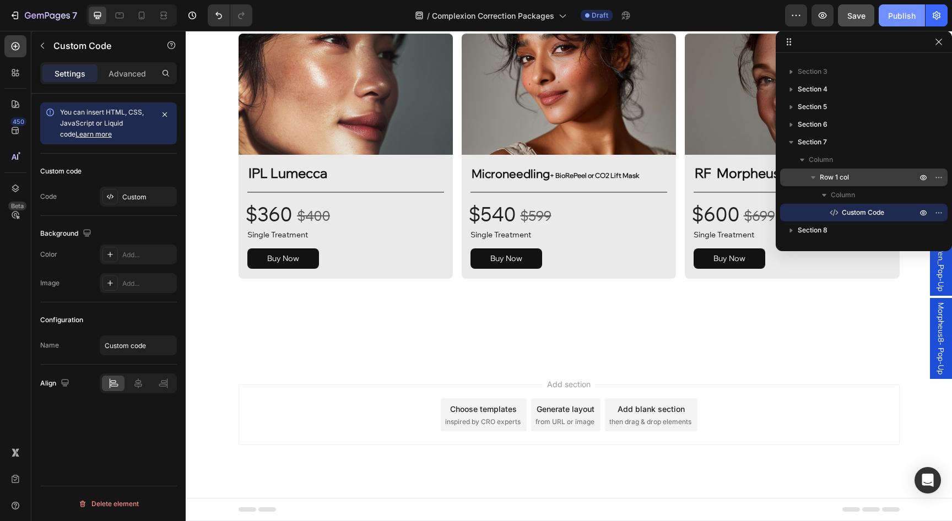
click at [889, 12] on div "Publish" at bounding box center [903, 16] width 28 height 12
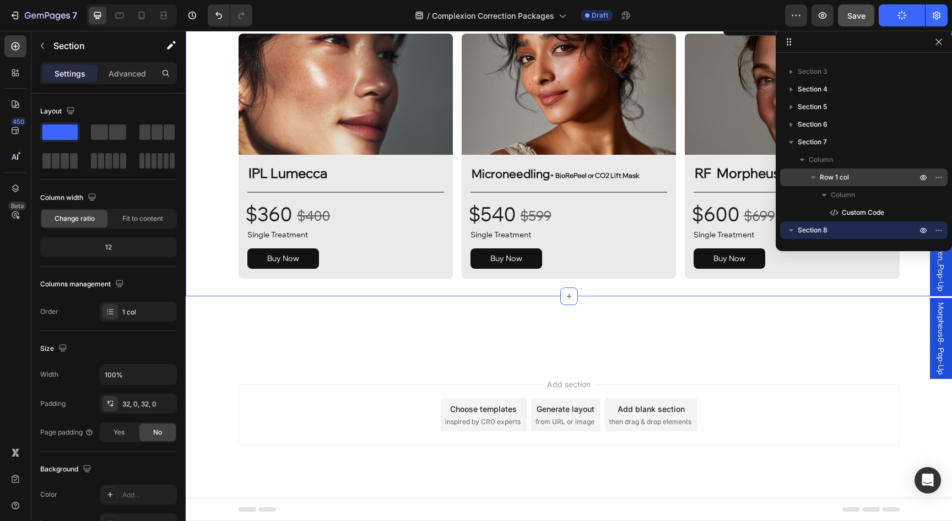
click at [816, 295] on div "Image IPL Lumecca Heading Title Line $360 Text Block $400 Text Block Row $360 T…" at bounding box center [569, 156] width 767 height 281
click at [828, 275] on div "Buy Now Button" at bounding box center [792, 259] width 214 height 39
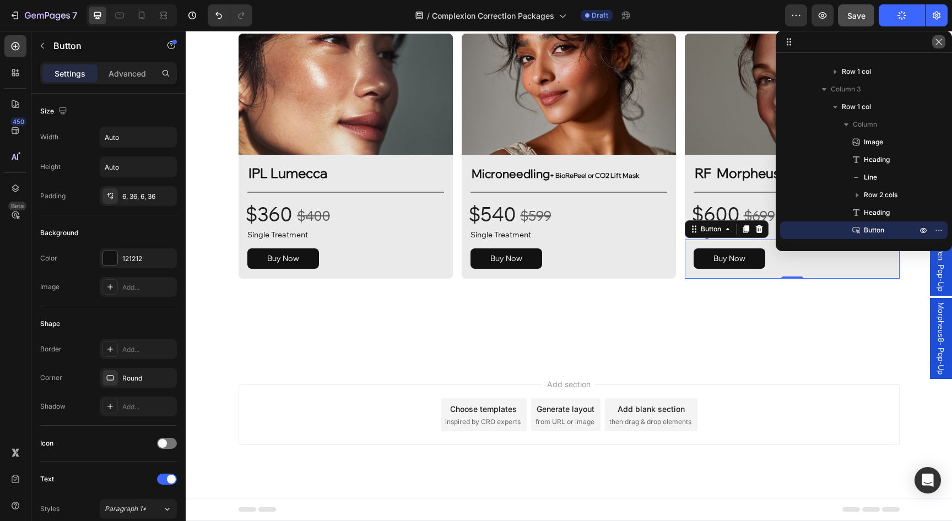
click at [936, 44] on icon "button" at bounding box center [939, 41] width 9 height 9
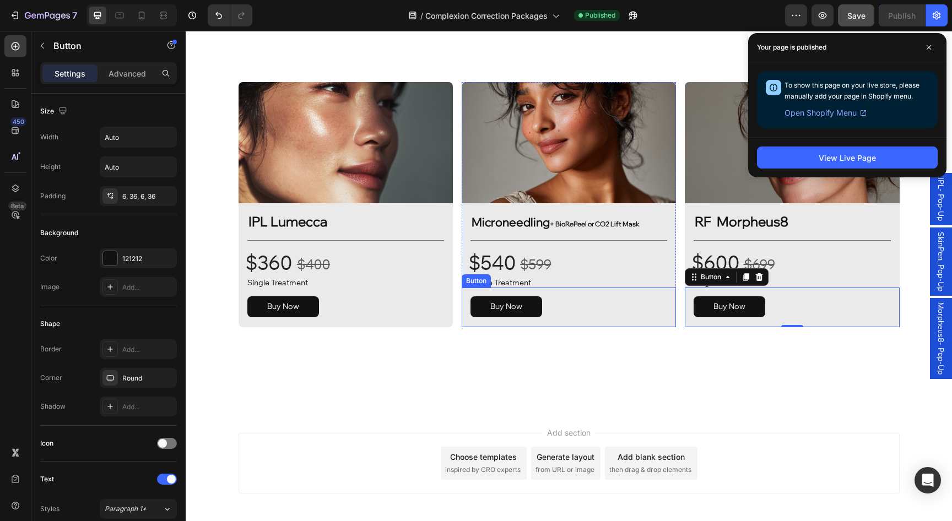
scroll to position [1601, 0]
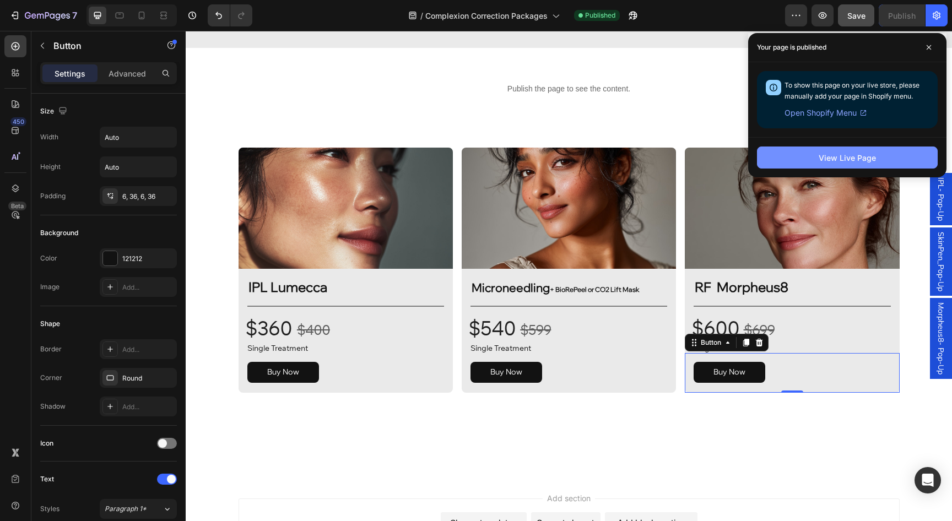
click at [830, 158] on div "View Live Page" at bounding box center [847, 158] width 57 height 12
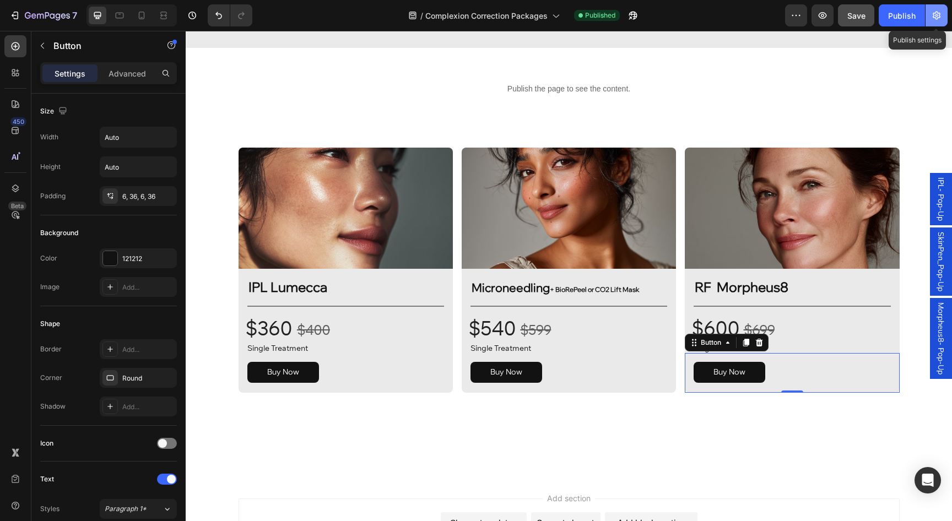
click at [934, 17] on icon "button" at bounding box center [937, 15] width 11 height 11
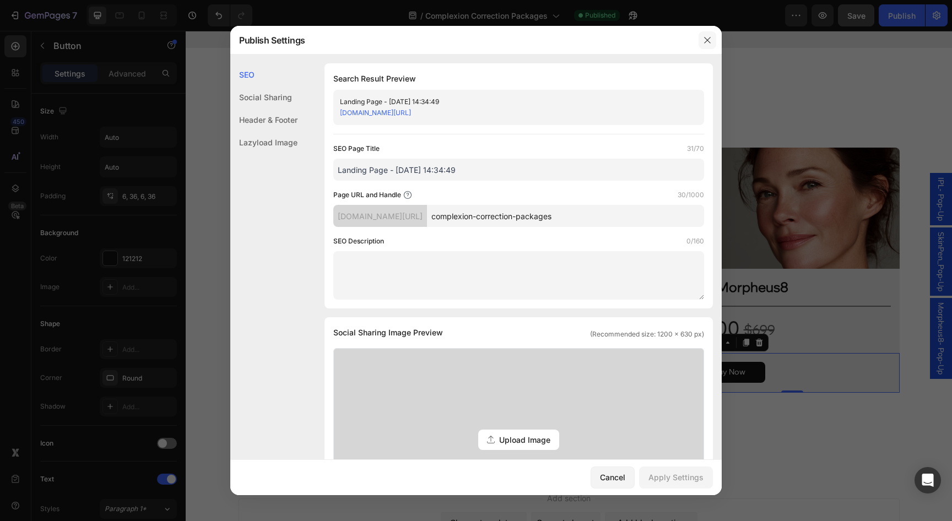
click at [701, 39] on button "button" at bounding box center [708, 40] width 18 height 18
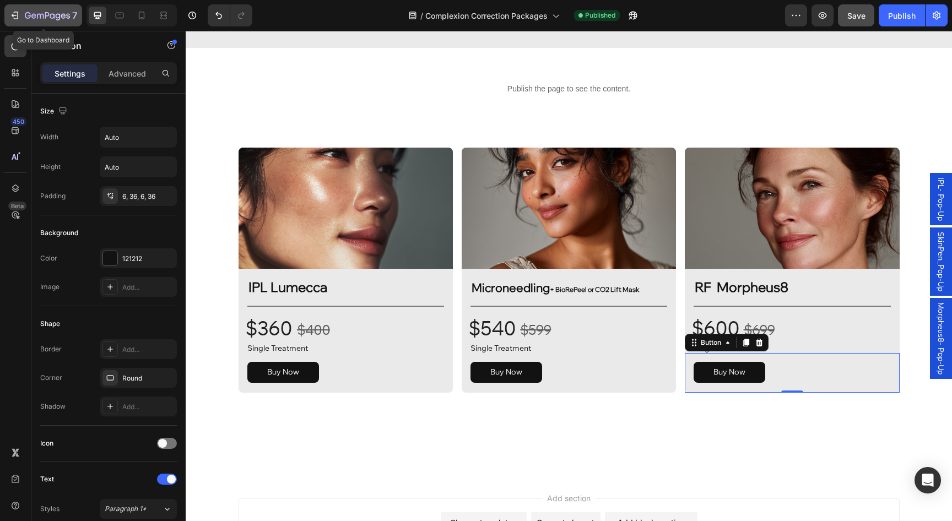
click at [46, 17] on icon "button" at bounding box center [47, 16] width 45 height 9
